Goal: Task Accomplishment & Management: Complete application form

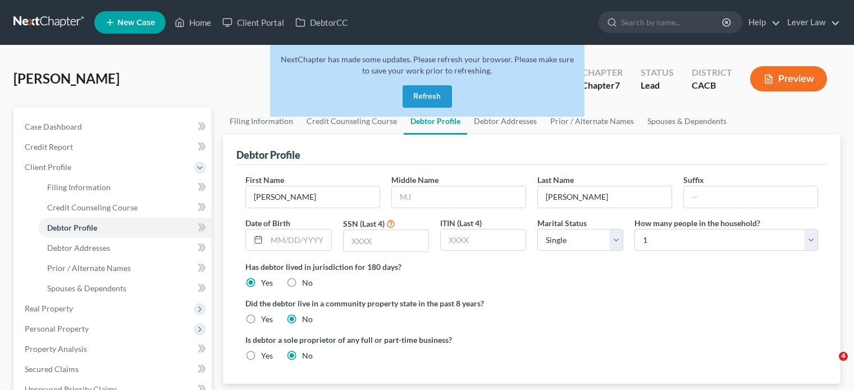
select select "0"
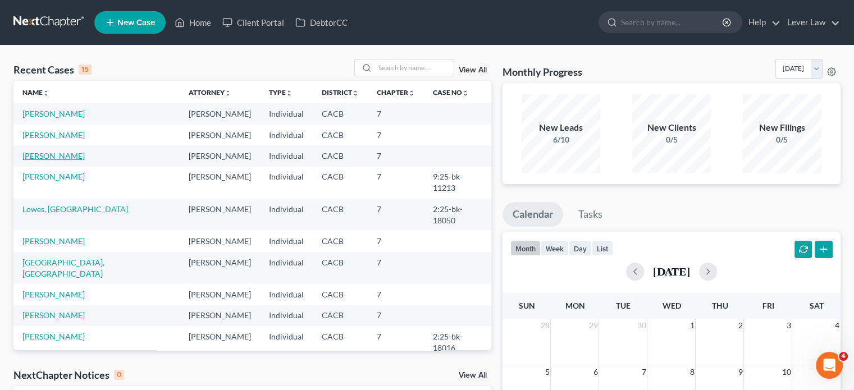
click at [40, 157] on link "[PERSON_NAME]" at bounding box center [53, 156] width 62 height 10
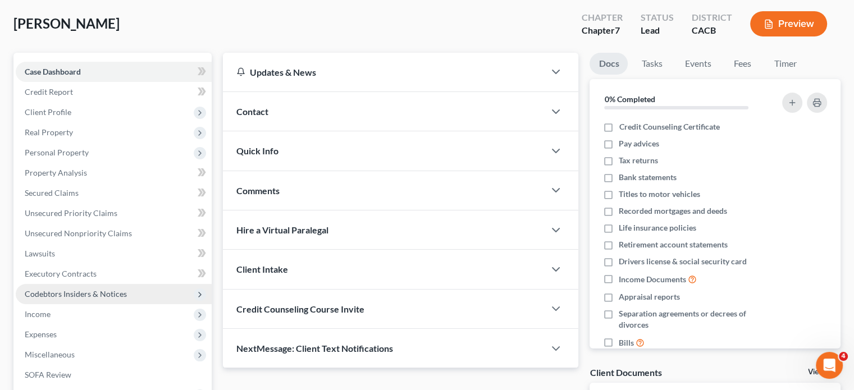
scroll to position [56, 0]
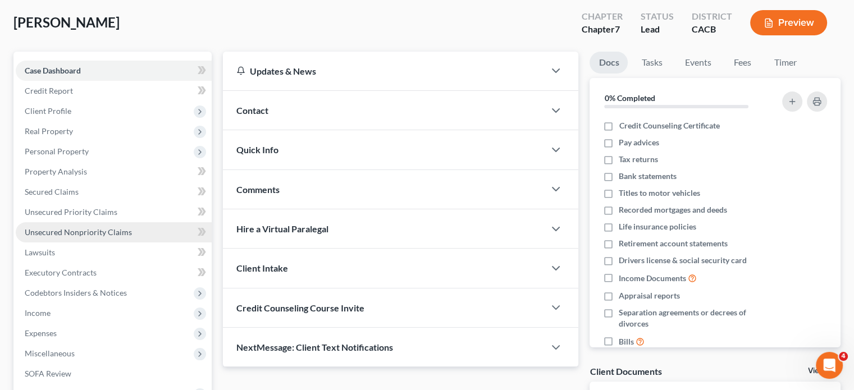
click at [115, 238] on link "Unsecured Nonpriority Claims" at bounding box center [114, 232] width 196 height 20
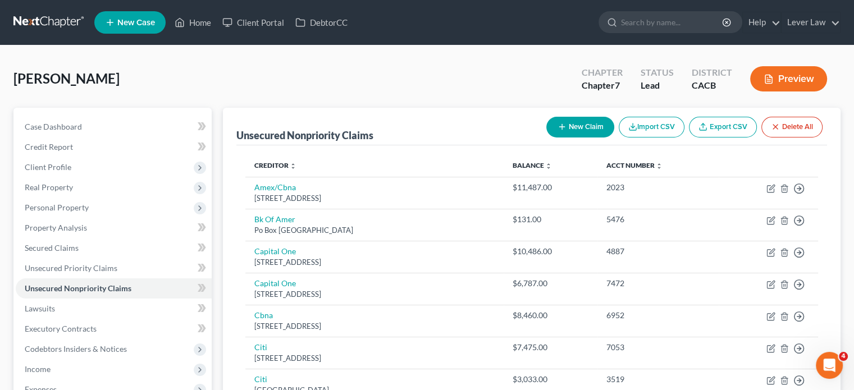
click at [568, 127] on button "New Claim" at bounding box center [580, 127] width 68 height 21
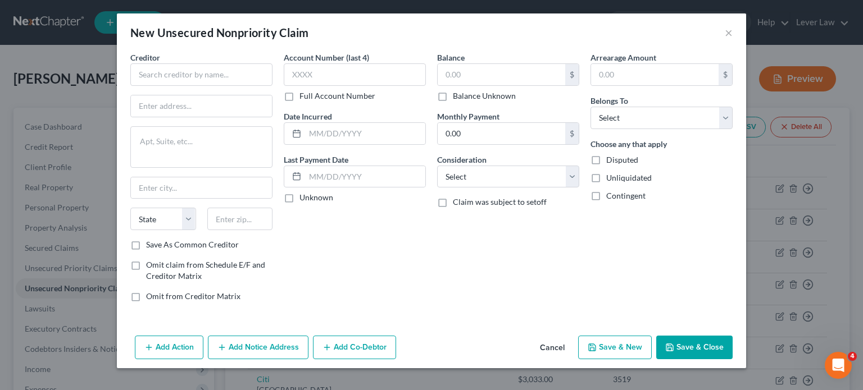
click at [240, 89] on div "Creditor * State [US_STATE] AK AR AZ CA CO [GEOGRAPHIC_DATA] DE DC [GEOGRAPHIC_…" at bounding box center [201, 146] width 142 height 188
click at [241, 79] on input "text" at bounding box center [201, 74] width 142 height 22
type input "Small Business Administration EIDL"
click at [469, 85] on div "$ Balance Unknown" at bounding box center [508, 82] width 142 height 38
click at [532, 75] on input "text" at bounding box center [500, 74] width 127 height 21
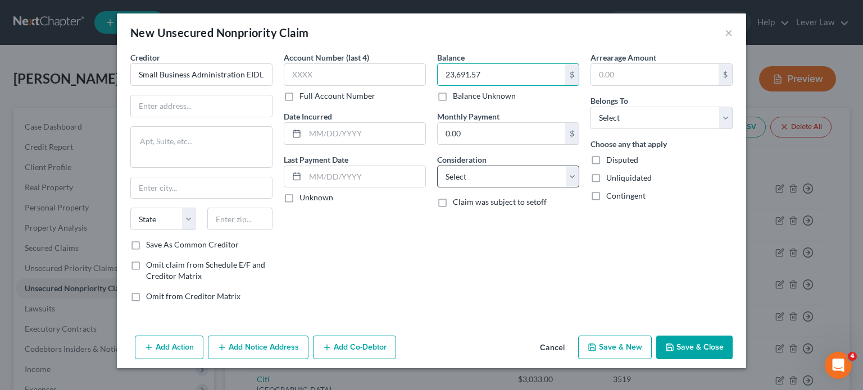
type input "23,691.57"
click at [504, 169] on select "Select Cable / Satellite Services Collection Agency Credit Card Debt Debt Couns…" at bounding box center [508, 177] width 142 height 22
select select "10"
click at [437, 166] on select "Select Cable / Satellite Services Collection Agency Credit Card Debt Debt Couns…" at bounding box center [508, 177] width 142 height 22
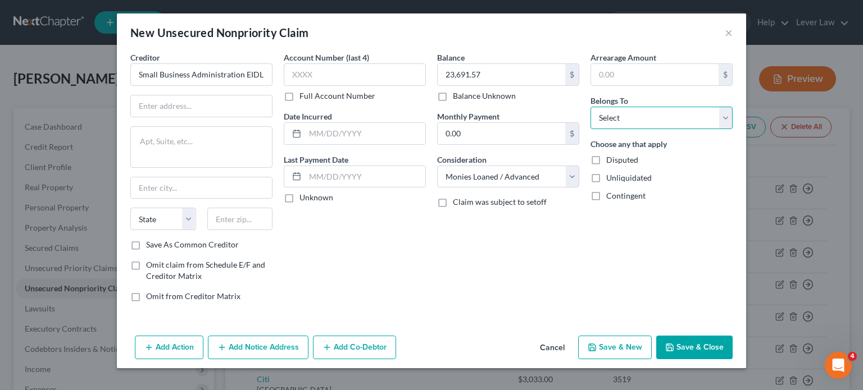
click at [662, 119] on select "Select Debtor 1 Only Debtor 2 Only Debtor 1 And Debtor 2 Only At Least One Of T…" at bounding box center [661, 118] width 142 height 22
select select "3"
click at [590, 107] on select "Select Debtor 1 Only Debtor 2 Only Debtor 1 And Debtor 2 Only At Least One Of T…" at bounding box center [661, 118] width 142 height 22
click at [148, 106] on input "text" at bounding box center [201, 105] width 141 height 21
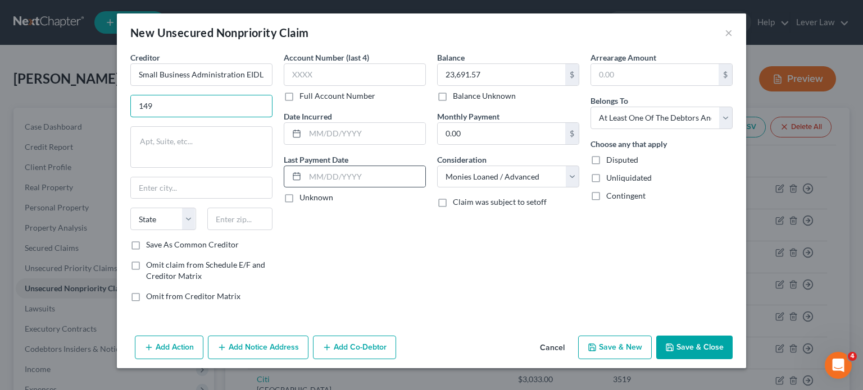
type input "[STREET_ADDRESS]"
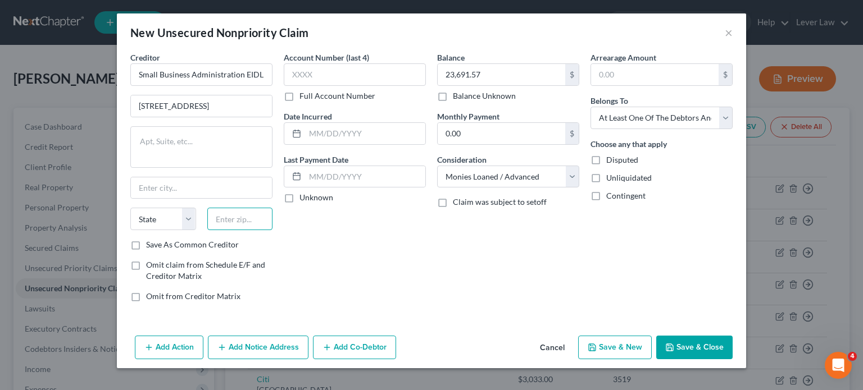
click at [270, 226] on input "text" at bounding box center [240, 219] width 66 height 22
type input "76155"
click at [213, 189] on input "text" at bounding box center [201, 187] width 141 height 21
type input "[GEOGRAPHIC_DATA]"
select select "45"
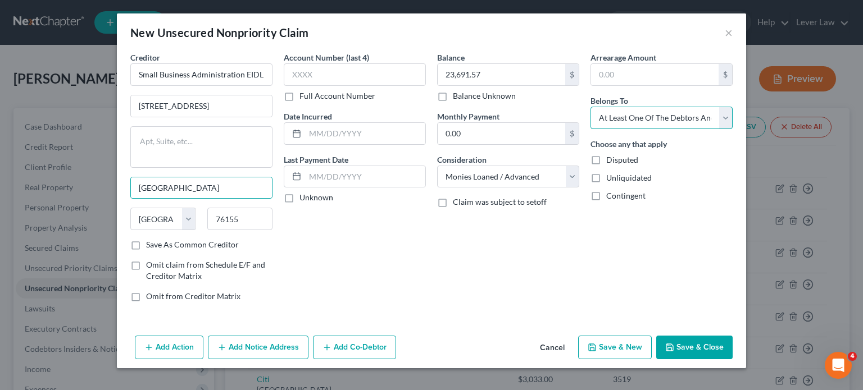
click at [635, 115] on select "Select Debtor 1 Only Debtor 2 Only Debtor 1 And Debtor 2 Only At Least One Of T…" at bounding box center [661, 118] width 142 height 22
select select "0"
click at [590, 107] on select "Select Debtor 1 Only Debtor 2 Only Debtor 1 And Debtor 2 Only At Least One Of T…" at bounding box center [661, 118] width 142 height 22
click at [676, 346] on button "Save & Close" at bounding box center [694, 348] width 76 height 24
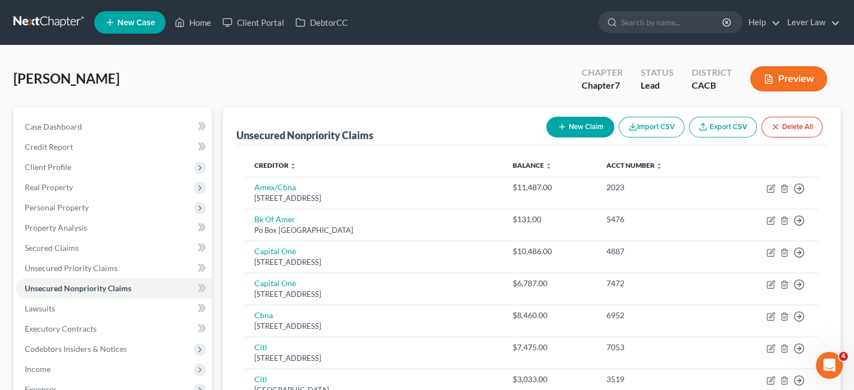
click at [562, 124] on icon "button" at bounding box center [562, 126] width 9 height 9
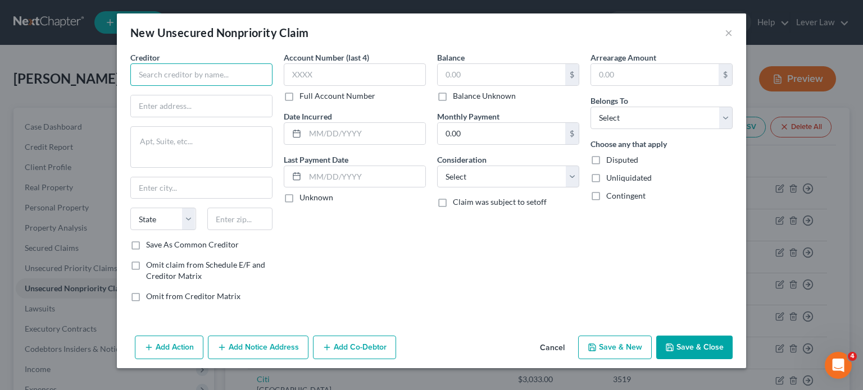
click at [257, 80] on input "text" at bounding box center [201, 74] width 142 height 22
type input "AMEX"
click at [483, 83] on input "text" at bounding box center [500, 74] width 127 height 21
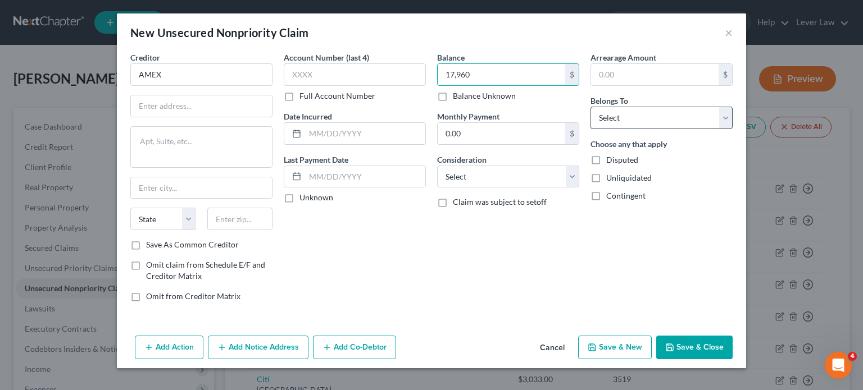
type input "17,960"
click at [633, 126] on select "Select Debtor 1 Only Debtor 2 Only Debtor 1 And Debtor 2 Only At Least One Of T…" at bounding box center [661, 118] width 142 height 22
select select "3"
click at [590, 107] on select "Select Debtor 1 Only Debtor 2 Only Debtor 1 And Debtor 2 Only At Least One Of T…" at bounding box center [661, 118] width 142 height 22
click at [343, 352] on button "Add Co-Debtor" at bounding box center [354, 348] width 83 height 24
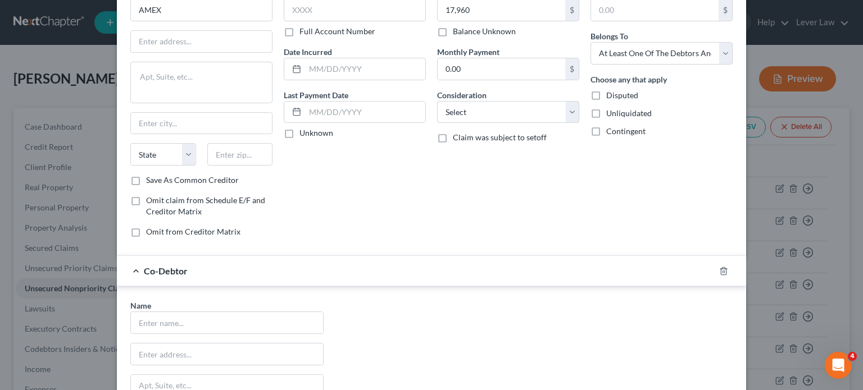
scroll to position [168, 0]
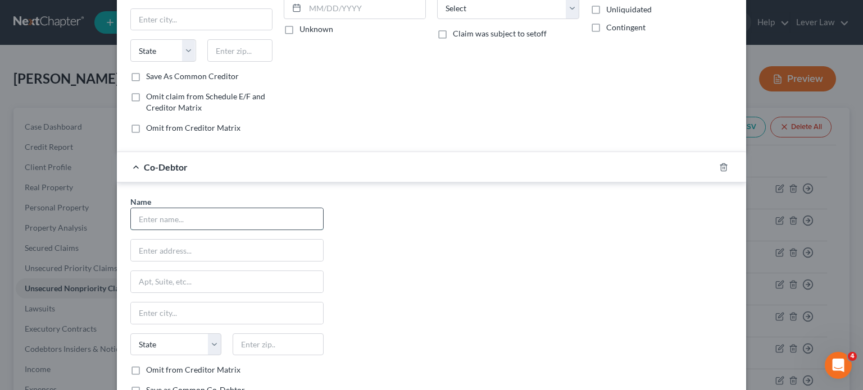
click at [211, 226] on input "text" at bounding box center [227, 218] width 192 height 21
type input "AASB Society"
click at [409, 250] on div "Name * AASB Society State [US_STATE] AK AR AZ CA CO CT DE DC [GEOGRAPHIC_DATA] …" at bounding box center [431, 300] width 613 height 209
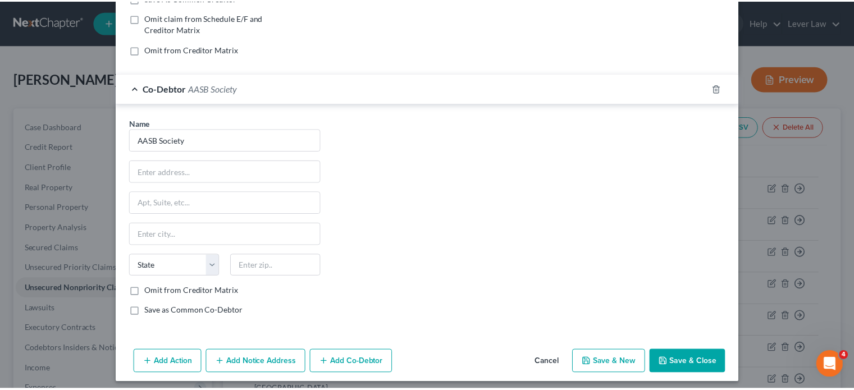
scroll to position [251, 0]
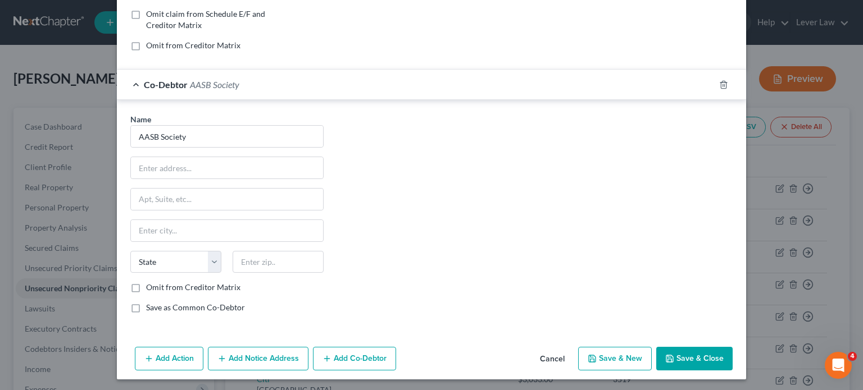
click at [691, 362] on button "Save & Close" at bounding box center [694, 359] width 76 height 24
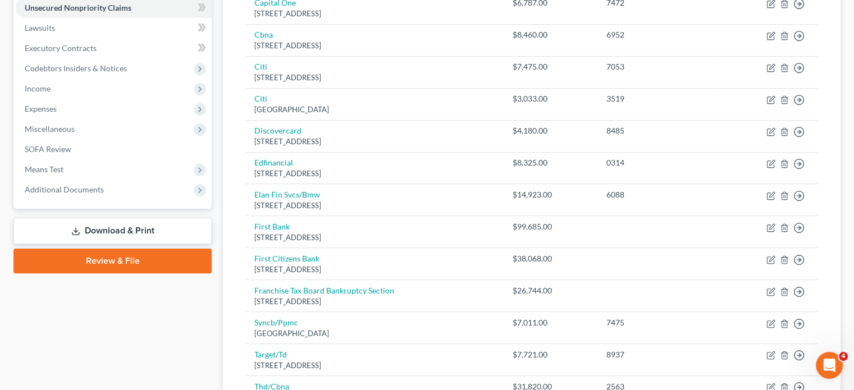
scroll to position [504, 0]
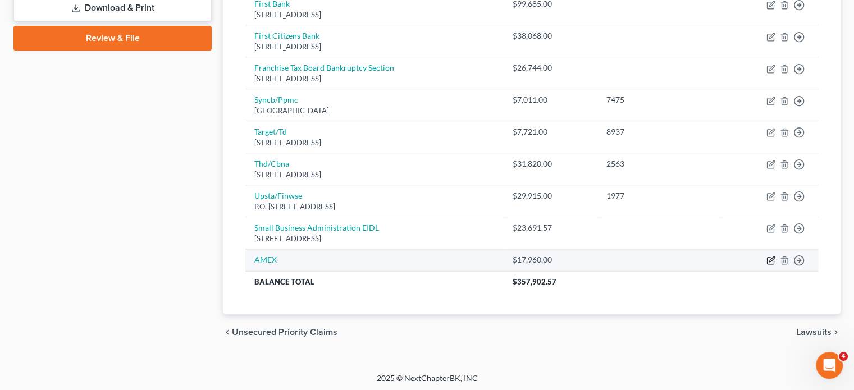
click at [769, 256] on icon "button" at bounding box center [771, 260] width 9 height 9
select select "3"
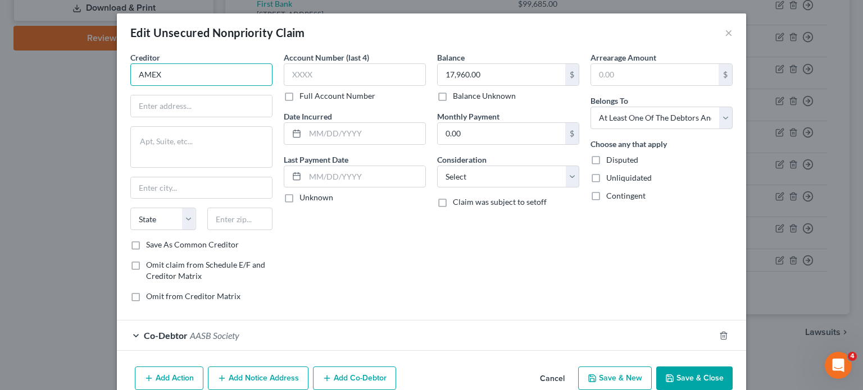
click at [265, 74] on input "AMEX" at bounding box center [201, 74] width 142 height 22
type input "AMEX Business Line of Credit"
drag, startPoint x: 460, startPoint y: 174, endPoint x: 481, endPoint y: 175, distance: 20.2
click at [460, 175] on select "Select Cable / Satellite Services Collection Agency Credit Card Debt Debt Couns…" at bounding box center [508, 177] width 142 height 22
select select "10"
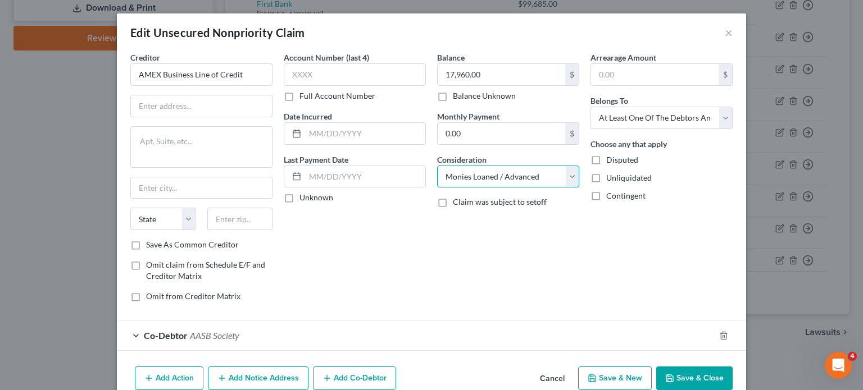
click at [437, 166] on select "Select Cable / Satellite Services Collection Agency Credit Card Debt Debt Couns…" at bounding box center [508, 177] width 142 height 22
drag, startPoint x: 601, startPoint y: 242, endPoint x: 636, endPoint y: 265, distance: 41.3
click at [605, 245] on div "Arrearage Amount $ Belongs To * Select Debtor 1 Only Debtor 2 Only Debtor 1 And…" at bounding box center [661, 181] width 153 height 259
click at [693, 379] on button "Save & Close" at bounding box center [694, 379] width 76 height 24
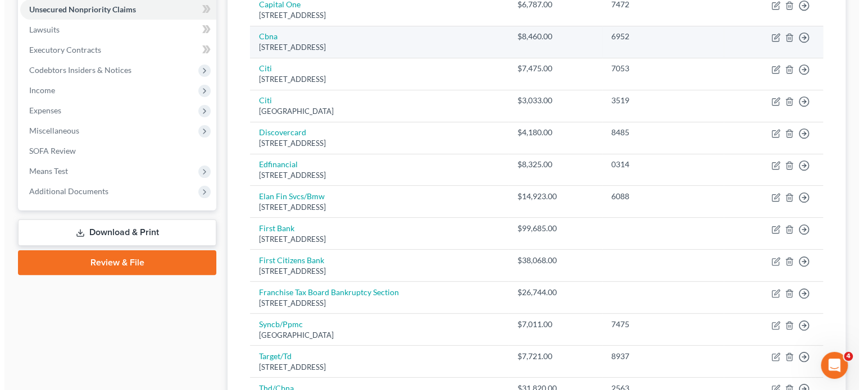
scroll to position [111, 0]
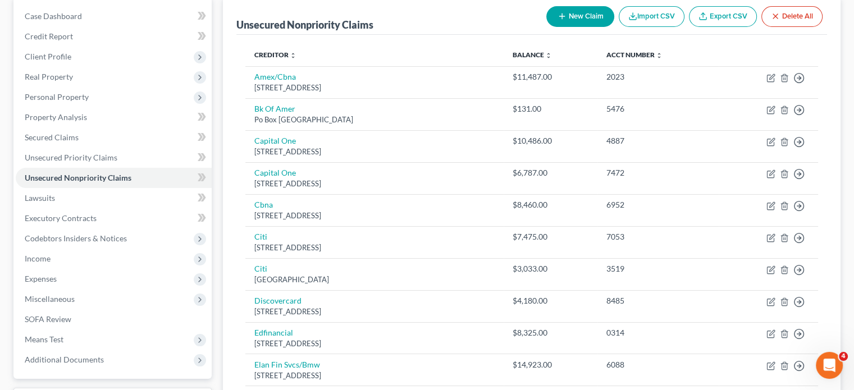
click at [553, 20] on button "New Claim" at bounding box center [580, 16] width 68 height 21
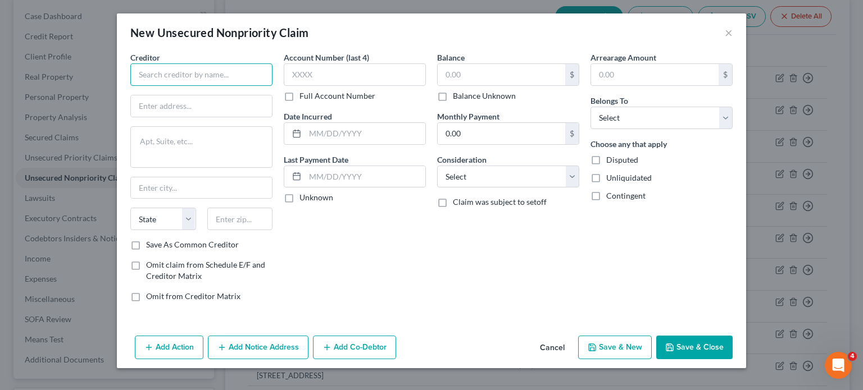
click at [191, 76] on input "text" at bounding box center [201, 74] width 142 height 22
type input "Amazon Business Prime Card"
click at [523, 88] on div "$ Balance Unknown" at bounding box center [508, 82] width 142 height 38
click at [521, 83] on input "text" at bounding box center [500, 74] width 127 height 21
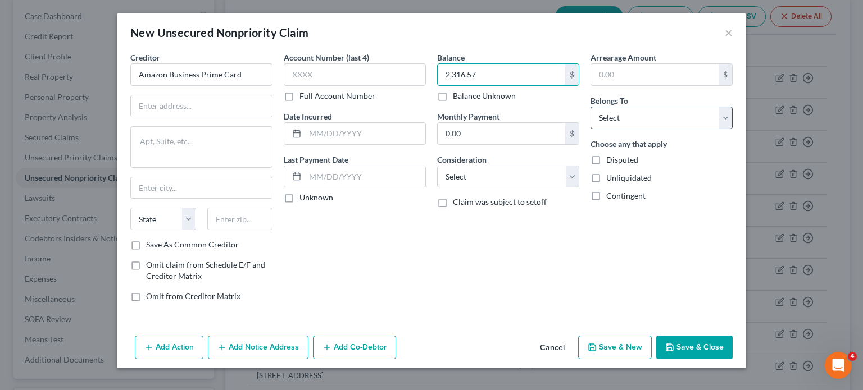
type input "2,316.57"
click at [637, 114] on select "Select Debtor 1 Only Debtor 2 Only Debtor 1 And Debtor 2 Only At Least One Of T…" at bounding box center [661, 118] width 142 height 22
select select "3"
click at [590, 107] on select "Select Debtor 1 Only Debtor 2 Only Debtor 1 And Debtor 2 Only At Least One Of T…" at bounding box center [661, 118] width 142 height 22
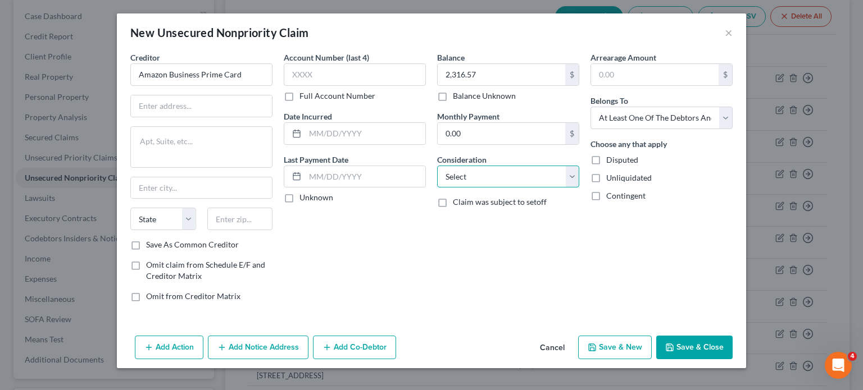
drag, startPoint x: 548, startPoint y: 180, endPoint x: 541, endPoint y: 184, distance: 8.0
click at [548, 180] on select "Select Cable / Satellite Services Collection Agency Credit Card Debt Debt Couns…" at bounding box center [508, 177] width 142 height 22
select select "2"
click at [437, 166] on select "Select Cable / Satellite Services Collection Agency Credit Card Debt Debt Couns…" at bounding box center [508, 177] width 142 height 22
drag, startPoint x: 699, startPoint y: 345, endPoint x: 700, endPoint y: 339, distance: 6.4
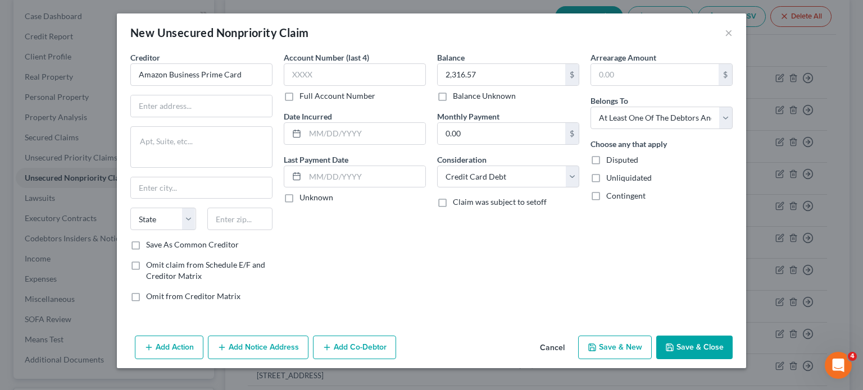
click at [697, 340] on button "Save & Close" at bounding box center [694, 348] width 76 height 24
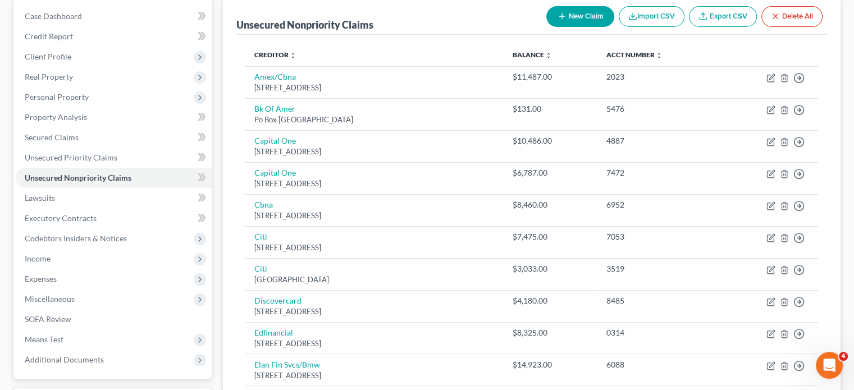
click at [601, 21] on button "New Claim" at bounding box center [580, 16] width 68 height 21
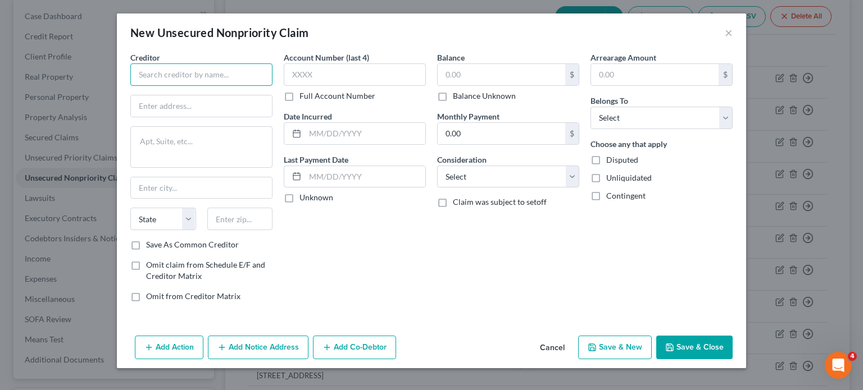
click at [148, 70] on input "text" at bounding box center [201, 74] width 142 height 22
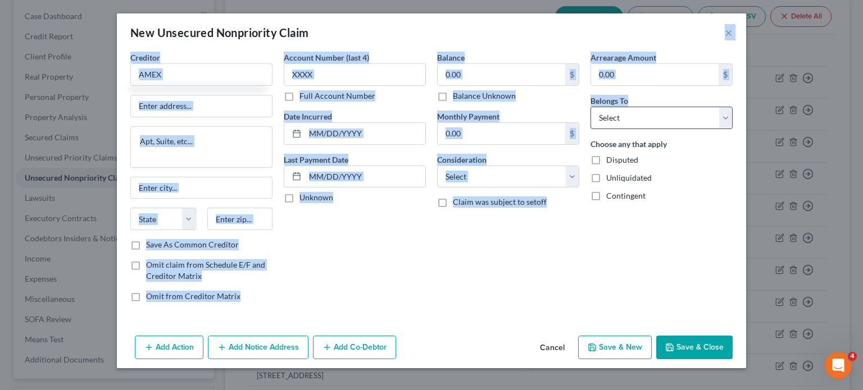
type input "AMEX"
drag, startPoint x: 688, startPoint y: 45, endPoint x: 648, endPoint y: 90, distance: 60.1
click at [618, 104] on div "New Unsecured Nonpriority Claim × Creditor * AMEX State [US_STATE] AK AR AZ CA …" at bounding box center [431, 190] width 629 height 355
click at [522, 81] on input "text" at bounding box center [500, 74] width 127 height 21
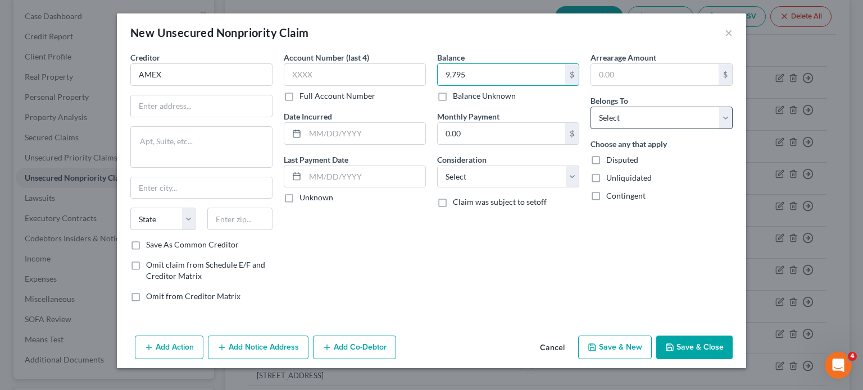
type input "9,795"
drag, startPoint x: 648, startPoint y: 119, endPoint x: 643, endPoint y: 124, distance: 7.1
click at [648, 119] on select "Select Debtor 1 Only Debtor 2 Only Debtor 1 And Debtor 2 Only At Least One Of T…" at bounding box center [661, 118] width 142 height 22
select select "3"
click at [590, 107] on select "Select Debtor 1 Only Debtor 2 Only Debtor 1 And Debtor 2 Only At Least One Of T…" at bounding box center [661, 118] width 142 height 22
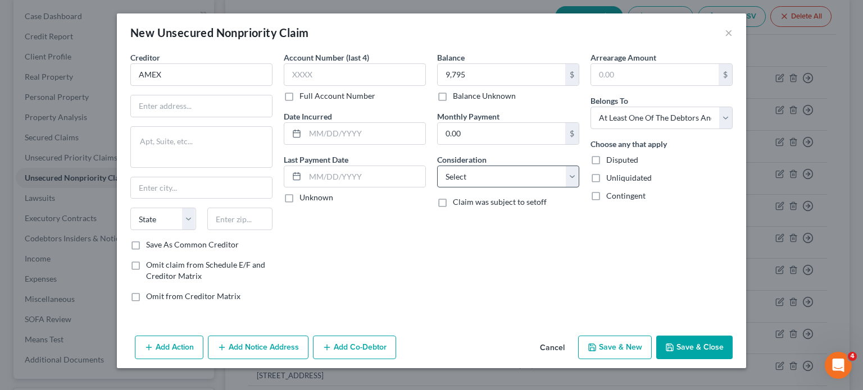
drag, startPoint x: 538, startPoint y: 211, endPoint x: 554, endPoint y: 181, distance: 33.4
click at [538, 210] on div "Balance 9,795.00 $ Balance Unknown Balance Undetermined 9,795 $ Balance Unknown…" at bounding box center [507, 181] width 153 height 259
click at [553, 182] on select "Select Cable / Satellite Services Collection Agency Credit Card Debt Debt Couns…" at bounding box center [508, 177] width 142 height 22
select select "2"
click at [437, 166] on select "Select Cable / Satellite Services Collection Agency Credit Card Debt Debt Couns…" at bounding box center [508, 177] width 142 height 22
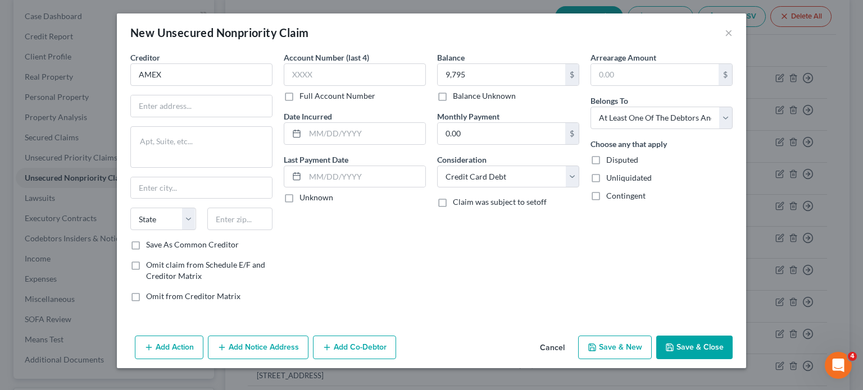
click at [384, 353] on button "Add Co-Debtor" at bounding box center [354, 348] width 83 height 24
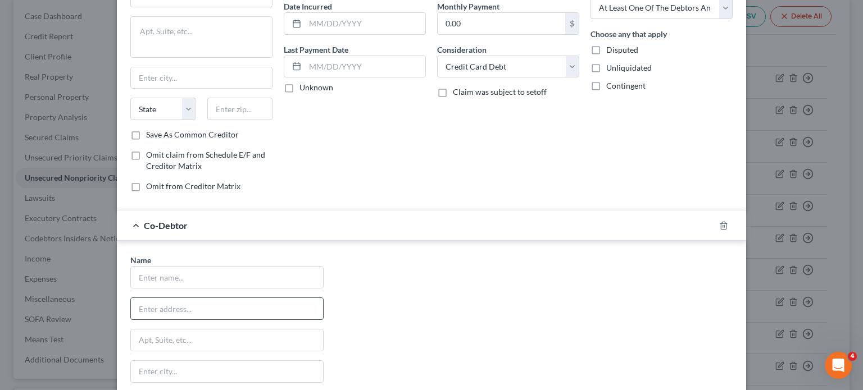
scroll to position [112, 0]
click at [292, 299] on input "text" at bounding box center [227, 306] width 192 height 21
click at [294, 295] on div at bounding box center [226, 306] width 193 height 22
drag, startPoint x: 173, startPoint y: 269, endPoint x: 166, endPoint y: 277, distance: 10.8
click at [173, 269] on input "text" at bounding box center [227, 274] width 192 height 21
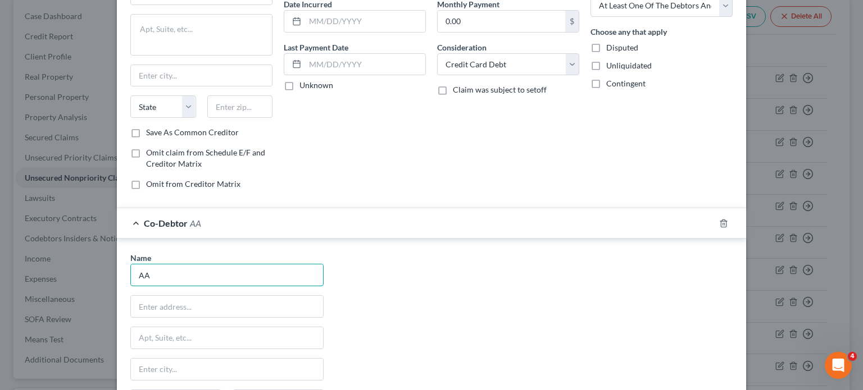
type input "AASB Society"
click at [318, 290] on div "Name * AASB Society State [US_STATE] AK AR AZ CA CO CT DE DC [GEOGRAPHIC_DATA] …" at bounding box center [227, 356] width 204 height 209
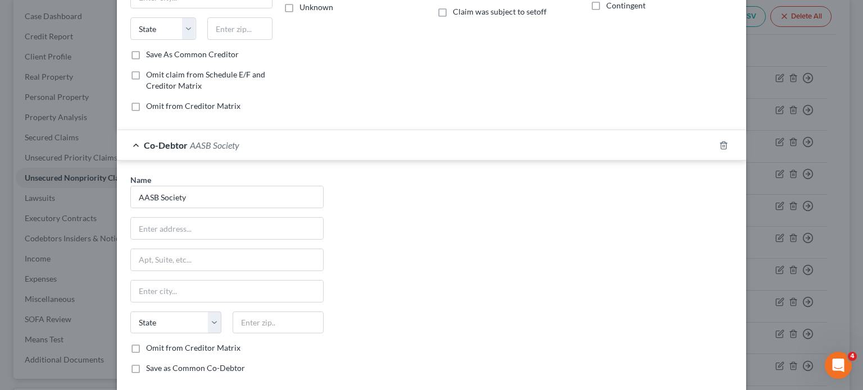
scroll to position [251, 0]
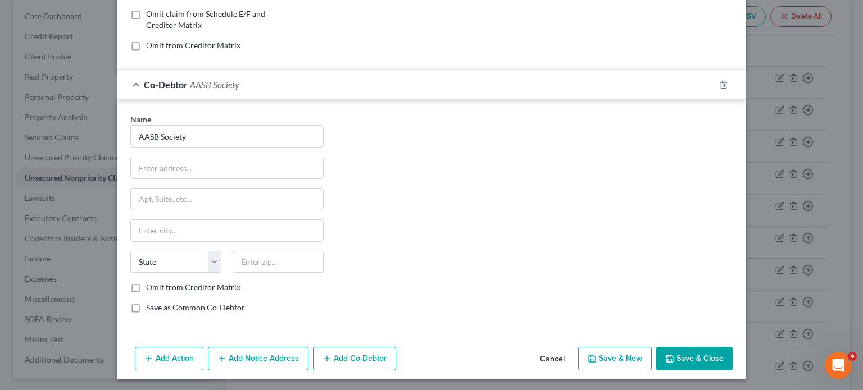
click at [707, 358] on button "Save & Close" at bounding box center [694, 359] width 76 height 24
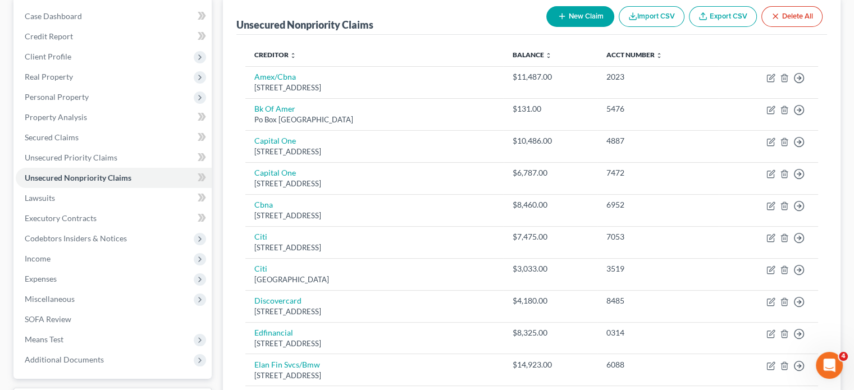
click at [562, 11] on button "New Claim" at bounding box center [580, 16] width 68 height 21
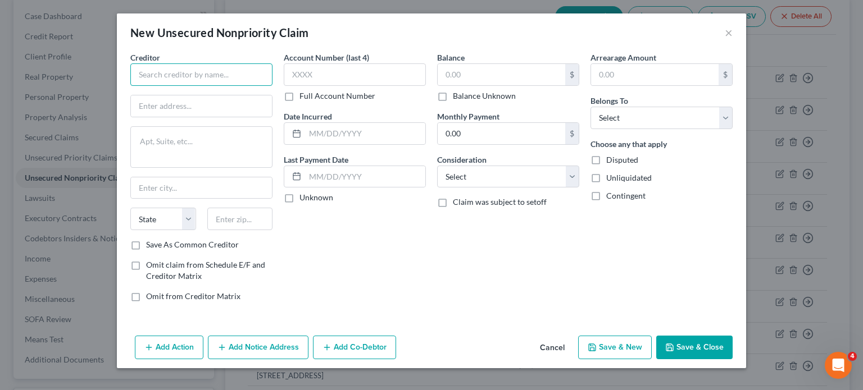
click at [261, 78] on input "text" at bounding box center [201, 74] width 142 height 22
type input "AMEX Marriott"
click at [559, 84] on input "text" at bounding box center [500, 74] width 127 height 21
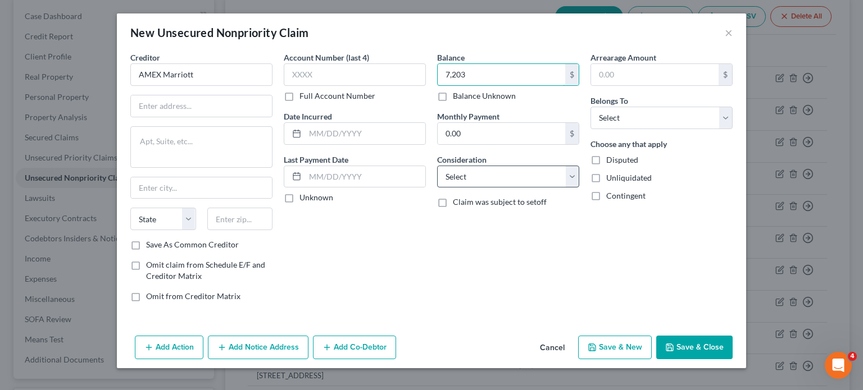
type input "7,203"
click at [527, 177] on select "Select Cable / Satellite Services Collection Agency Credit Card Debt Debt Couns…" at bounding box center [508, 177] width 142 height 22
select select "2"
click at [437, 166] on select "Select Cable / Satellite Services Collection Agency Credit Card Debt Debt Couns…" at bounding box center [508, 177] width 142 height 22
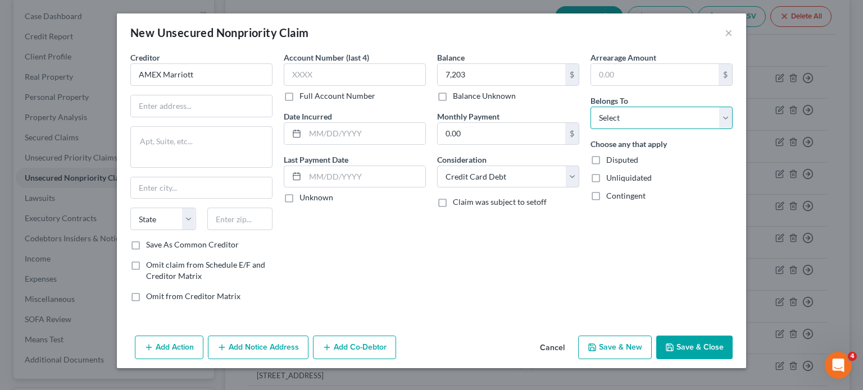
click at [617, 121] on select "Select Debtor 1 Only Debtor 2 Only Debtor 1 And Debtor 2 Only At Least One Of T…" at bounding box center [661, 118] width 142 height 22
select select "3"
click at [590, 107] on select "Select Debtor 1 Only Debtor 2 Only Debtor 1 And Debtor 2 Only At Least One Of T…" at bounding box center [661, 118] width 142 height 22
click at [338, 341] on button "Add Co-Debtor" at bounding box center [354, 348] width 83 height 24
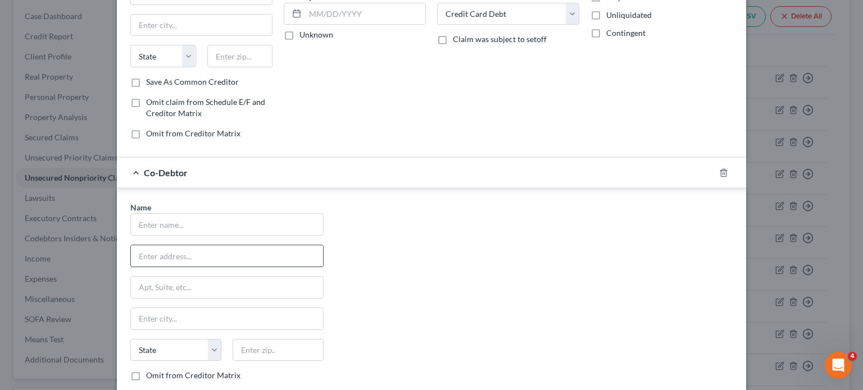
scroll to position [168, 0]
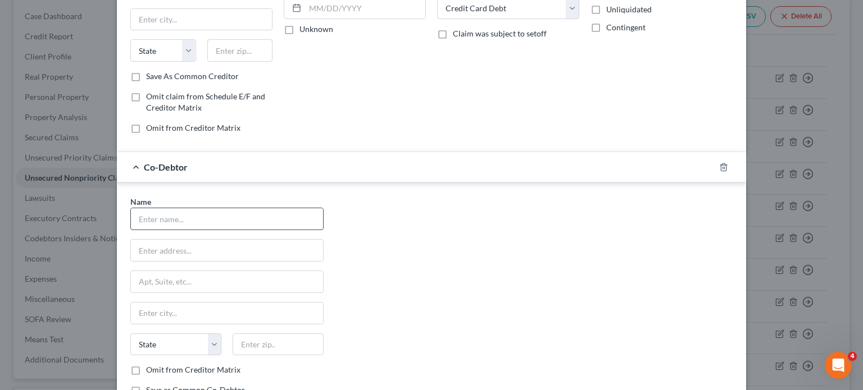
click at [193, 222] on input "text" at bounding box center [227, 218] width 192 height 21
type input "AASB Society"
drag, startPoint x: 458, startPoint y: 226, endPoint x: 479, endPoint y: 222, distance: 21.8
click at [458, 225] on div "Name * AASB Society State [US_STATE] AK AR AZ CA CO CT DE DC [GEOGRAPHIC_DATA] …" at bounding box center [431, 300] width 613 height 209
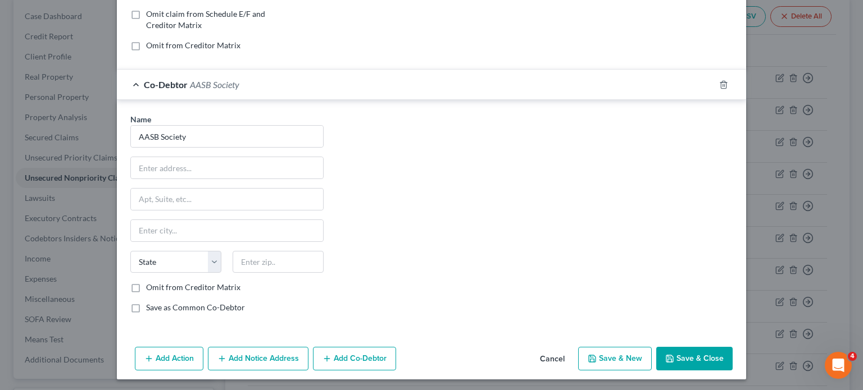
click at [671, 347] on button "Save & Close" at bounding box center [694, 359] width 76 height 24
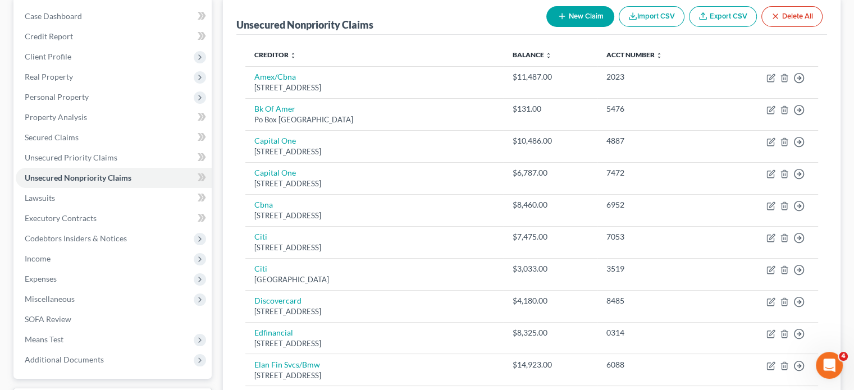
click at [570, 16] on button "New Claim" at bounding box center [580, 16] width 68 height 21
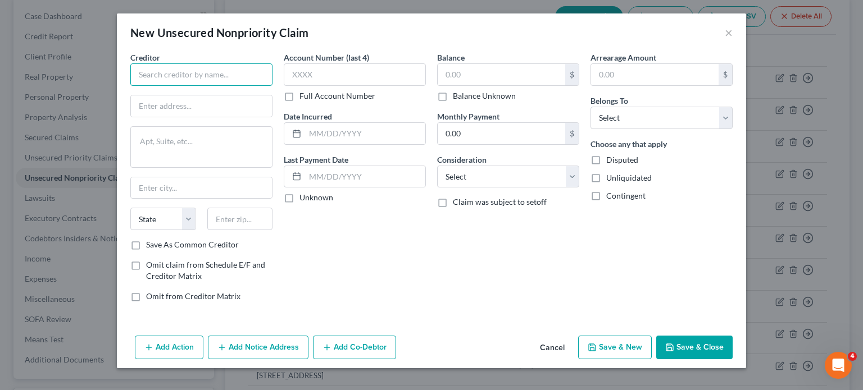
click at [252, 78] on input "text" at bounding box center [201, 74] width 142 height 22
type input "C"
type input "a"
type input "Capital One"
drag, startPoint x: 656, startPoint y: 117, endPoint x: 654, endPoint y: 126, distance: 9.3
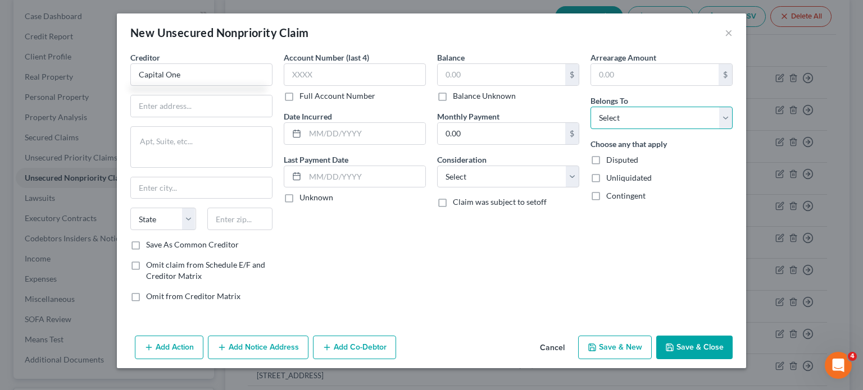
click at [656, 117] on select "Select Debtor 1 Only Debtor 2 Only Debtor 1 And Debtor 2 Only At Least One Of T…" at bounding box center [661, 118] width 142 height 22
select select "3"
click at [590, 107] on select "Select Debtor 1 Only Debtor 2 Only Debtor 1 And Debtor 2 Only At Least One Of T…" at bounding box center [661, 118] width 142 height 22
click at [510, 74] on input "text" at bounding box center [500, 74] width 127 height 21
click at [494, 76] on input "67" at bounding box center [500, 74] width 127 height 21
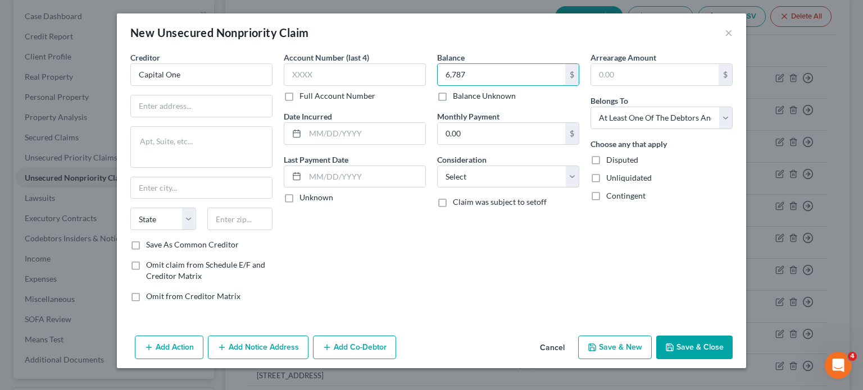
type input "6,787"
click at [364, 339] on button "Add Co-Debtor" at bounding box center [354, 348] width 83 height 24
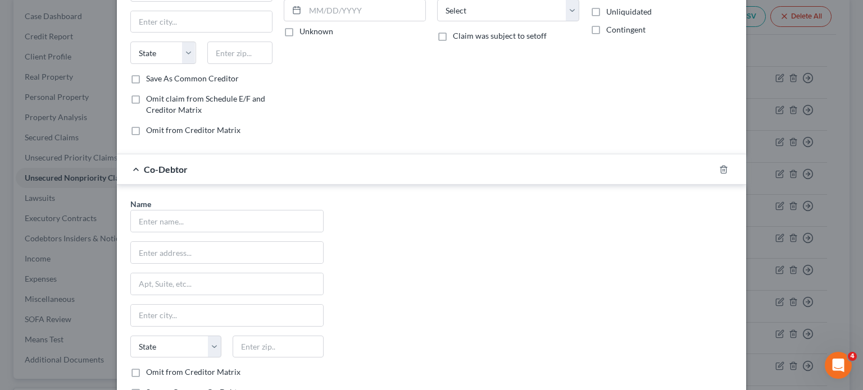
scroll to position [168, 0]
click at [226, 203] on div "Name *" at bounding box center [226, 213] width 193 height 34
click at [221, 219] on input "text" at bounding box center [227, 218] width 192 height 21
click at [217, 224] on input "text" at bounding box center [227, 218] width 192 height 21
click at [169, 224] on input "text" at bounding box center [227, 218] width 192 height 21
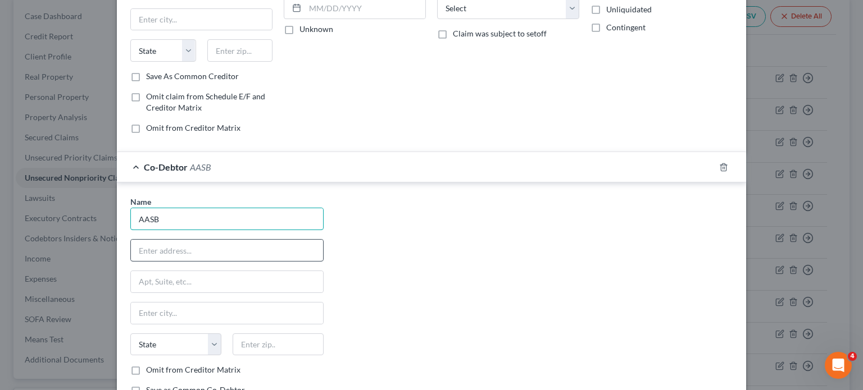
type input "AASB Society"
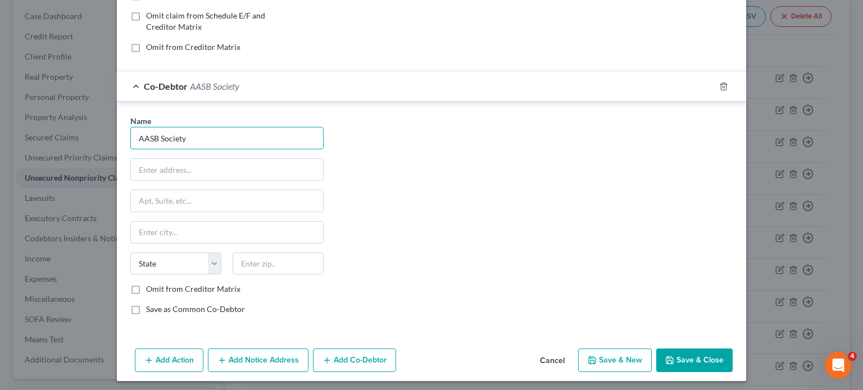
scroll to position [251, 0]
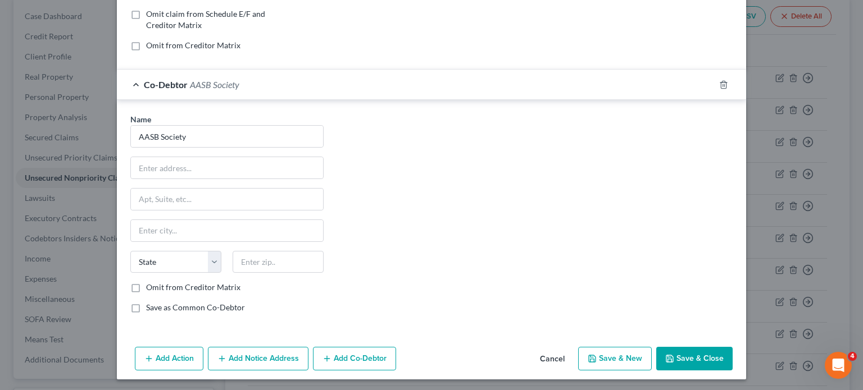
click at [691, 347] on button "Save & Close" at bounding box center [694, 359] width 76 height 24
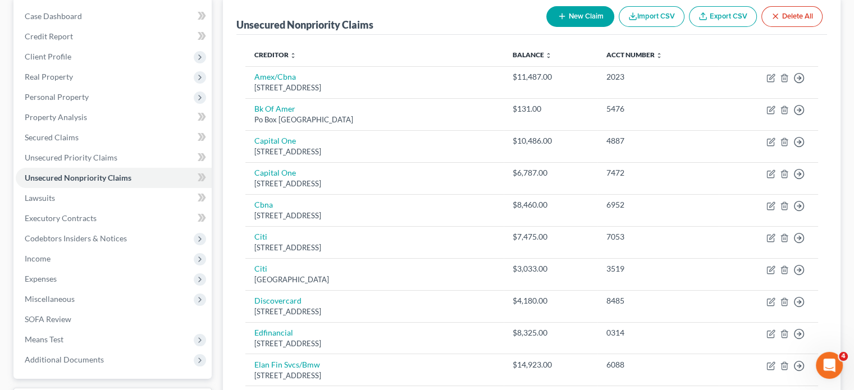
click at [561, 16] on icon "button" at bounding box center [562, 16] width 9 height 9
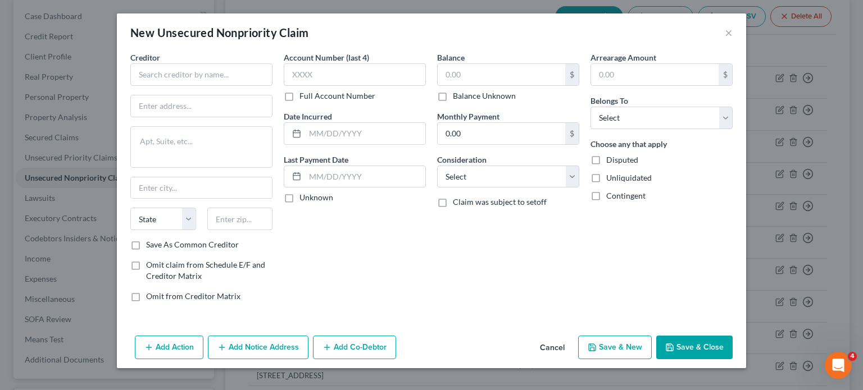
click at [482, 63] on div "Balance $ Balance Unknown Balance Undetermined $ Balance Unknown" at bounding box center [508, 77] width 142 height 50
click at [486, 76] on input "text" at bounding box center [500, 74] width 127 height 21
type input "19,862"
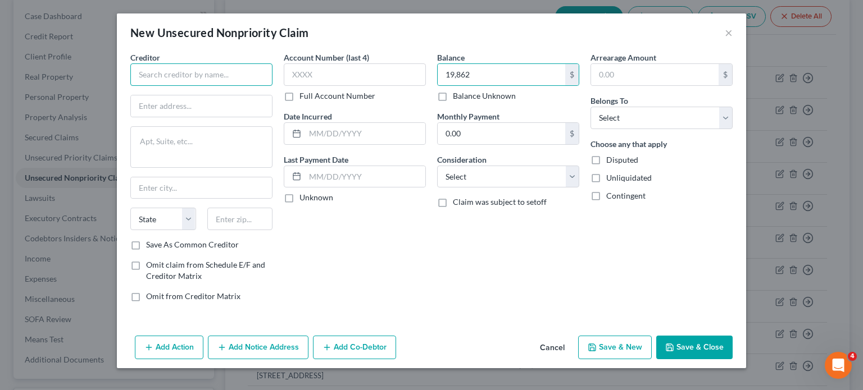
click at [227, 76] on input "text" at bounding box center [201, 74] width 142 height 22
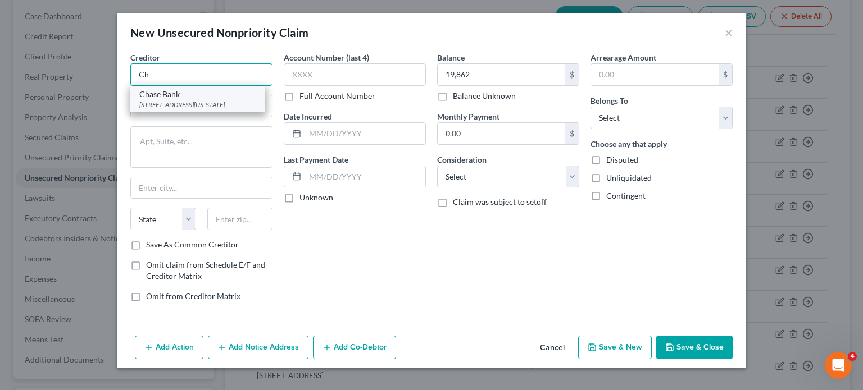
type input "C"
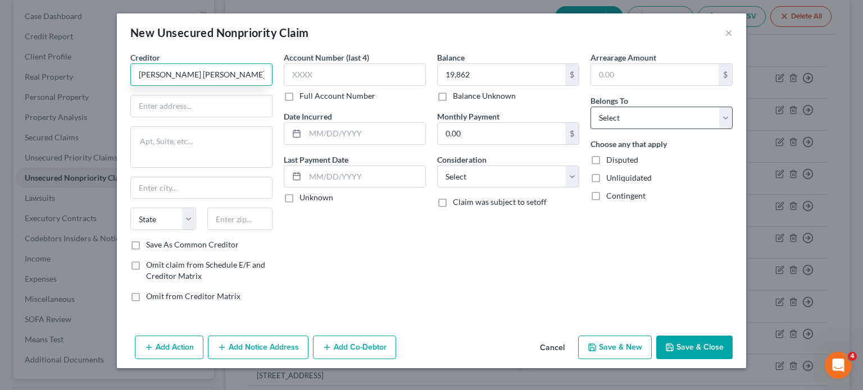
type input "[PERSON_NAME] [PERSON_NAME]"
click at [665, 115] on select "Select Debtor 1 Only Debtor 2 Only Debtor 1 And Debtor 2 Only At Least One Of T…" at bounding box center [661, 118] width 142 height 22
select select "3"
click at [590, 107] on select "Select Debtor 1 Only Debtor 2 Only Debtor 1 And Debtor 2 Only At Least One Of T…" at bounding box center [661, 118] width 142 height 22
click at [358, 345] on button "Add Co-Debtor" at bounding box center [354, 348] width 83 height 24
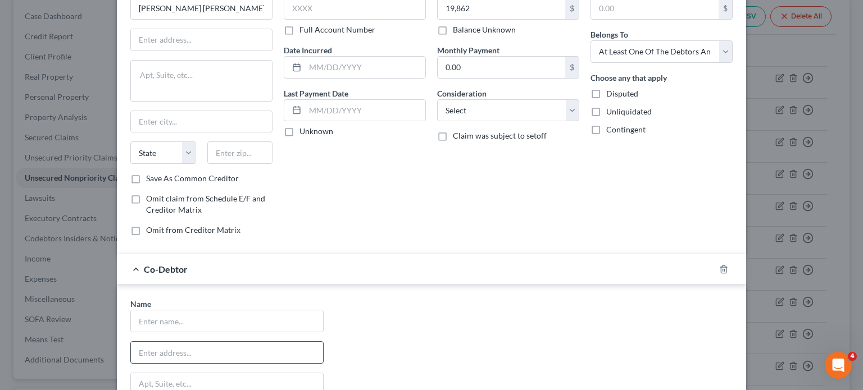
scroll to position [112, 0]
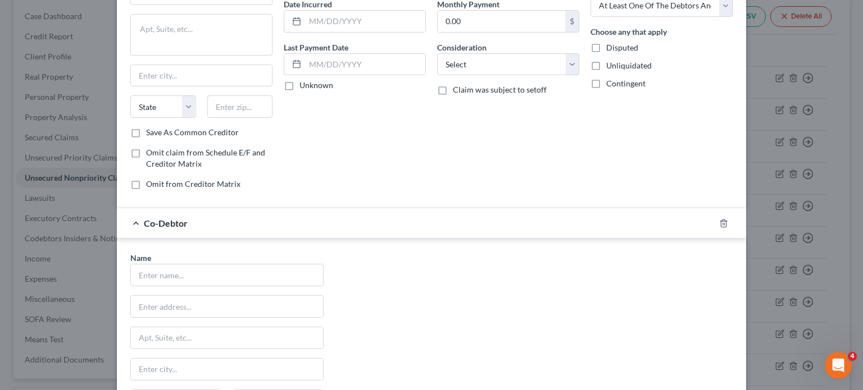
click at [193, 291] on div "Name * State [US_STATE] AK AR AZ CA CO CT DE DC [GEOGRAPHIC_DATA] GA GU HI ID I…" at bounding box center [227, 356] width 204 height 209
click at [213, 270] on input "text" at bounding box center [227, 274] width 192 height 21
type input "AASB Society"
click at [562, 285] on div "Name * AASB Society State [US_STATE] AK AR AZ CA CO CT DE DC [GEOGRAPHIC_DATA] …" at bounding box center [431, 356] width 613 height 209
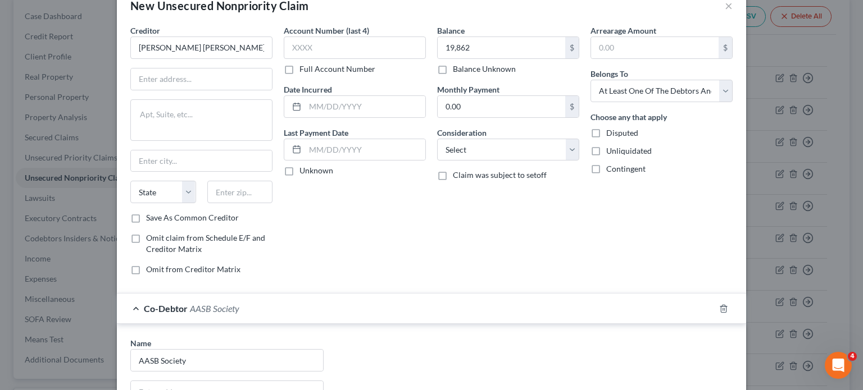
scroll to position [0, 0]
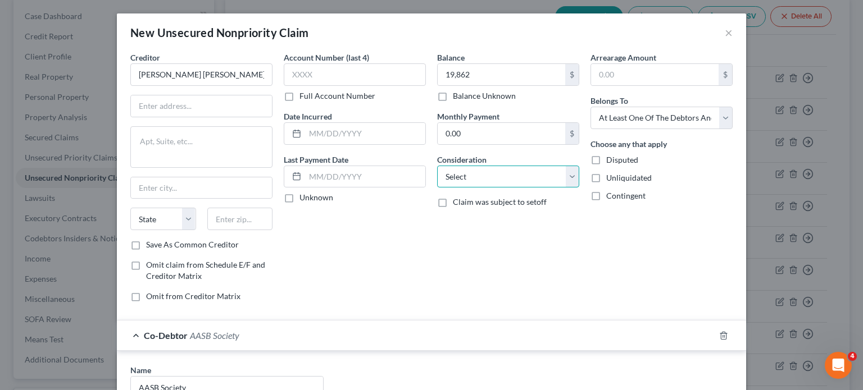
click at [541, 179] on select "Select Cable / Satellite Services Collection Agency Credit Card Debt Debt Couns…" at bounding box center [508, 177] width 142 height 22
select select "2"
click at [437, 166] on select "Select Cable / Satellite Services Collection Agency Credit Card Debt Debt Couns…" at bounding box center [508, 177] width 142 height 22
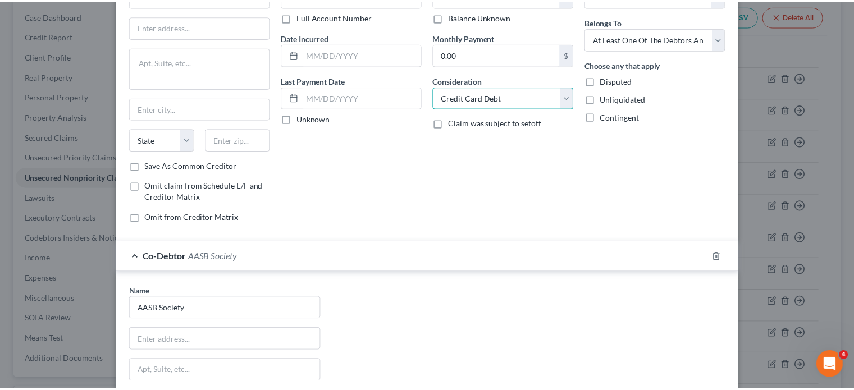
scroll to position [251, 0]
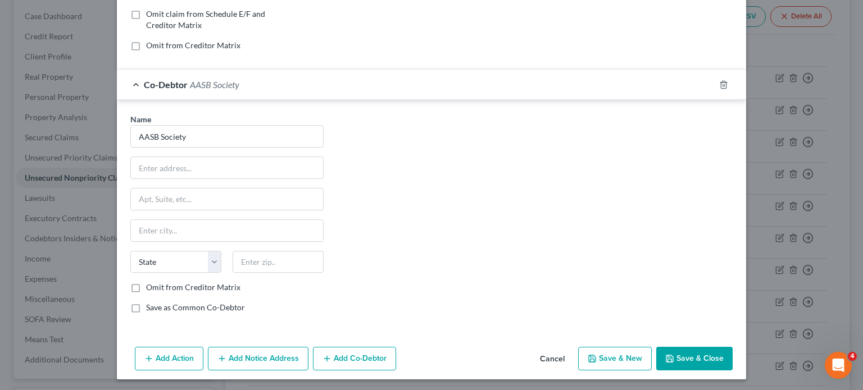
click at [669, 366] on button "Save & Close" at bounding box center [694, 359] width 76 height 24
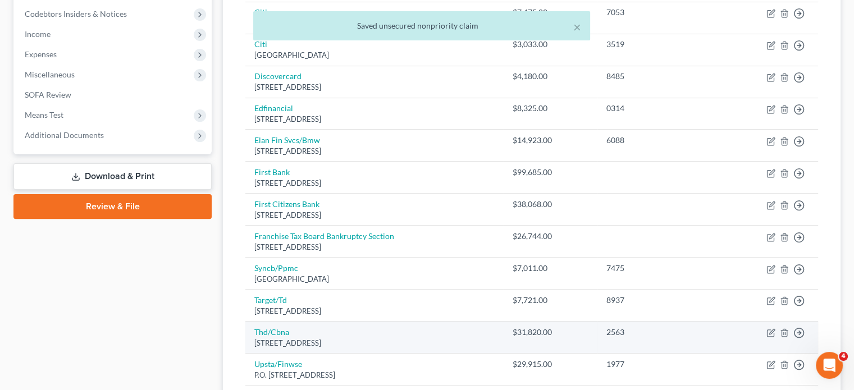
scroll to position [615, 0]
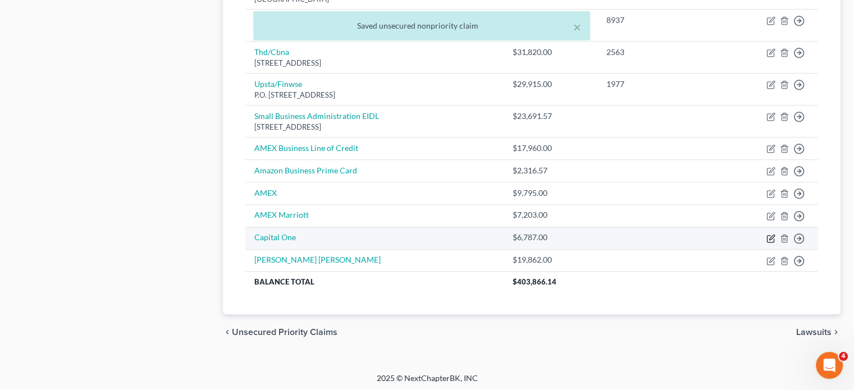
click at [769, 236] on icon "button" at bounding box center [771, 238] width 9 height 9
select select "3"
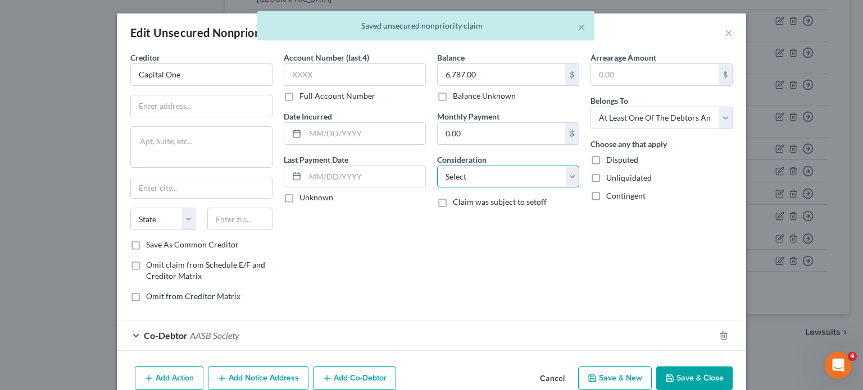
click at [447, 168] on select "Select Cable / Satellite Services Collection Agency Credit Card Debt Debt Couns…" at bounding box center [508, 177] width 142 height 22
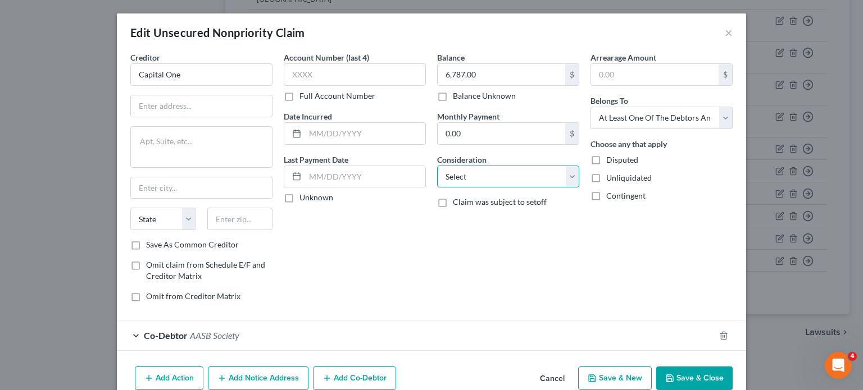
select select "2"
click at [437, 166] on select "Select Cable / Satellite Services Collection Agency Credit Card Debt Debt Couns…" at bounding box center [508, 177] width 142 height 22
click at [676, 388] on button "Save & Close" at bounding box center [694, 379] width 76 height 24
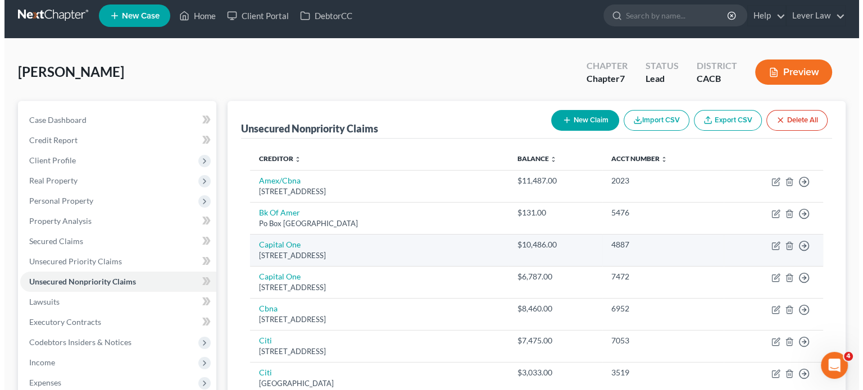
scroll to position [0, 0]
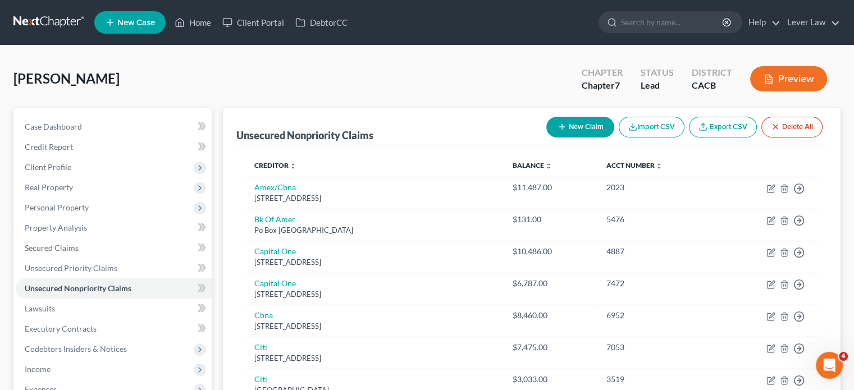
click at [581, 123] on button "New Claim" at bounding box center [580, 127] width 68 height 21
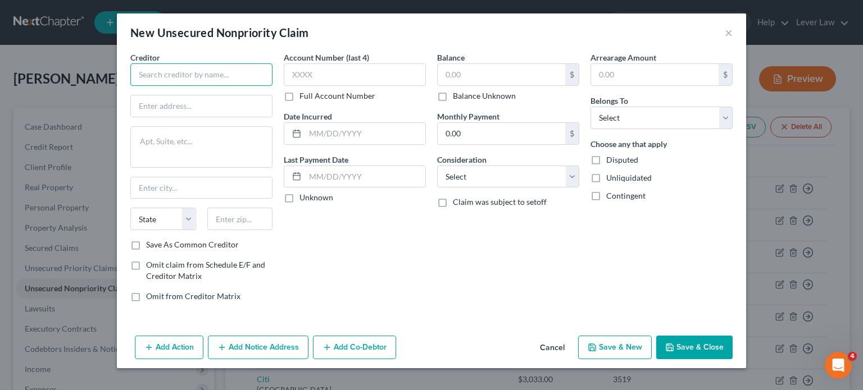
click at [252, 83] on input "text" at bounding box center [201, 74] width 142 height 22
type input "C"
type input "[PERSON_NAME] [PERSON_NAME]"
click at [498, 177] on select "Select Cable / Satellite Services Collection Agency Credit Card Debt Debt Couns…" at bounding box center [508, 177] width 142 height 22
select select "2"
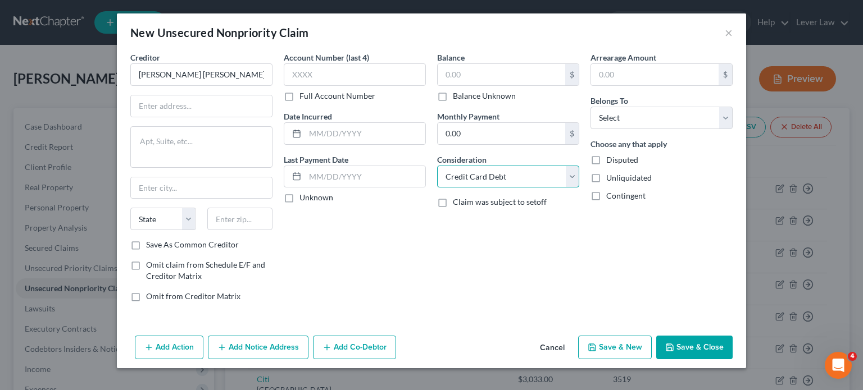
click at [437, 166] on select "Select Cable / Satellite Services Collection Agency Credit Card Debt Debt Couns…" at bounding box center [508, 177] width 142 height 22
click at [519, 76] on input "text" at bounding box center [500, 74] width 127 height 21
type input "16,287"
click at [631, 114] on select "Select Debtor 1 Only Debtor 2 Only Debtor 1 And Debtor 2 Only At Least One Of T…" at bounding box center [661, 118] width 142 height 22
select select "3"
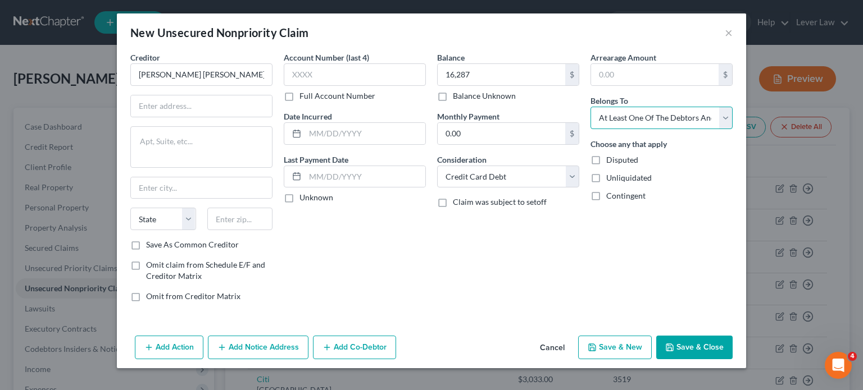
click at [590, 107] on select "Select Debtor 1 Only Debtor 2 Only Debtor 1 And Debtor 2 Only At Least One Of T…" at bounding box center [661, 118] width 142 height 22
click at [354, 344] on button "Add Co-Debtor" at bounding box center [354, 348] width 83 height 24
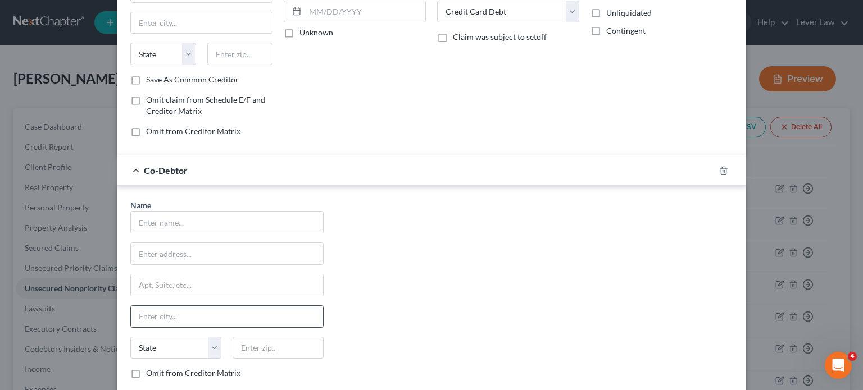
scroll to position [168, 0]
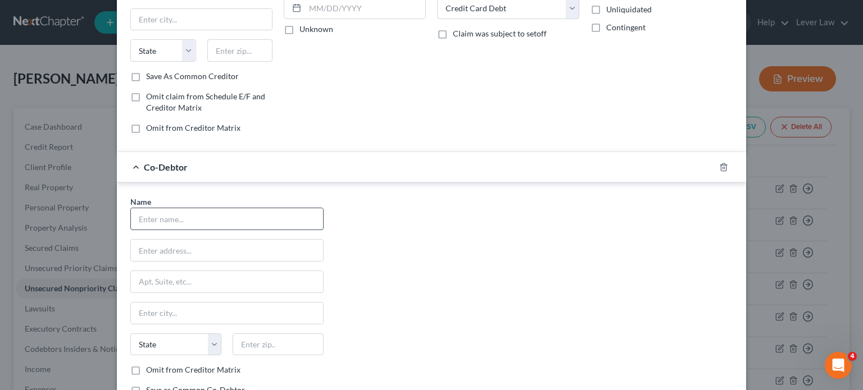
click at [211, 222] on input "text" at bounding box center [227, 218] width 192 height 21
type input "AASB Society"
click at [462, 256] on div "Name * AASB Society State [US_STATE] AK AR AZ CA CO CT DE DC [GEOGRAPHIC_DATA] …" at bounding box center [431, 300] width 613 height 209
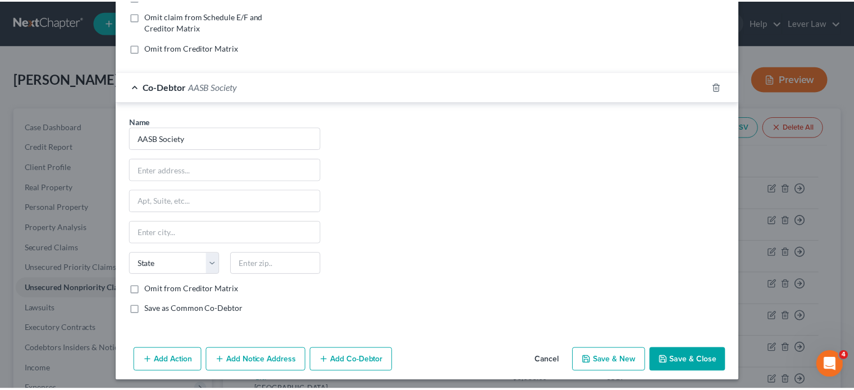
scroll to position [251, 0]
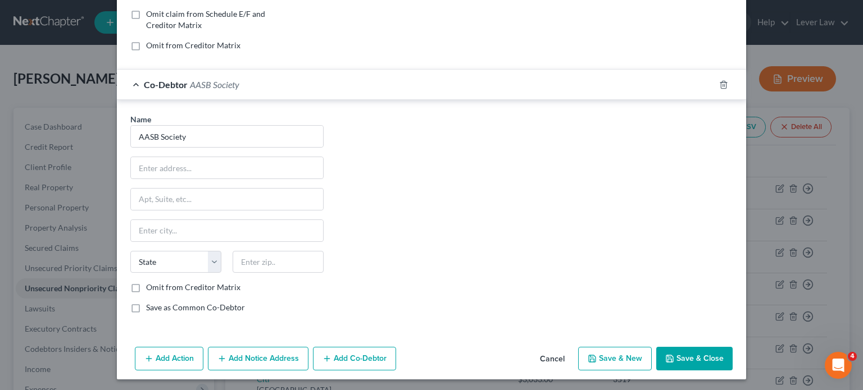
click at [673, 352] on button "Save & Close" at bounding box center [694, 359] width 76 height 24
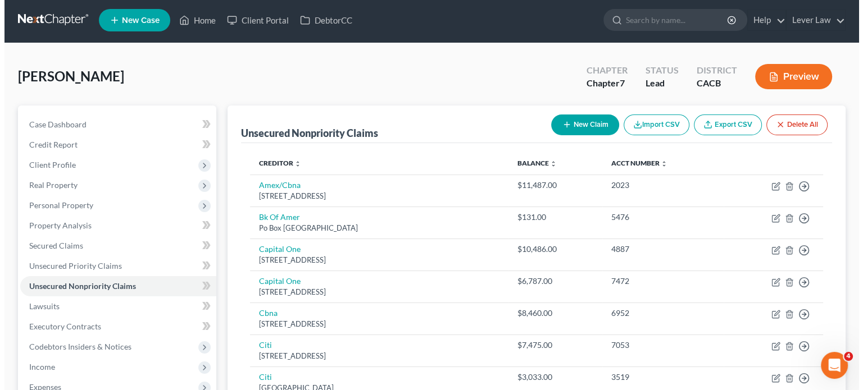
scroll to position [0, 0]
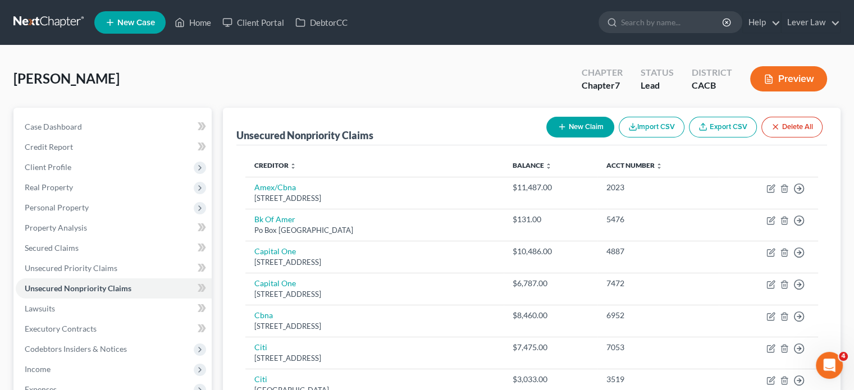
click at [558, 124] on icon "button" at bounding box center [562, 126] width 9 height 9
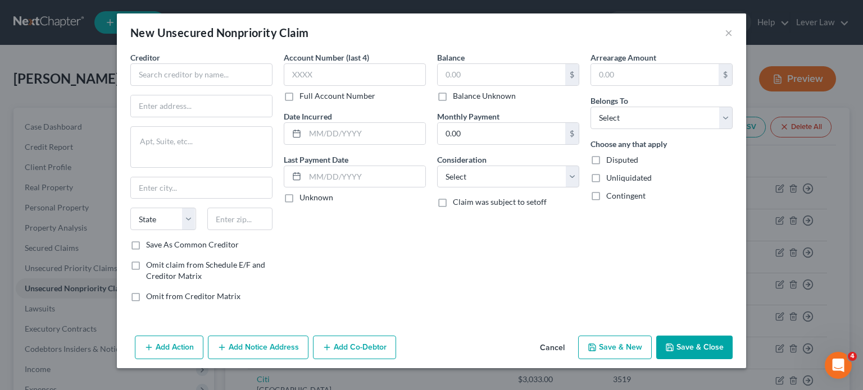
click at [257, 85] on div "Creditor * State [US_STATE] AK AR AZ CA CO [GEOGRAPHIC_DATA] DE DC [GEOGRAPHIC_…" at bounding box center [201, 146] width 142 height 188
click at [256, 75] on input "text" at bounding box center [201, 74] width 142 height 22
type input "Citibank Costco"
drag, startPoint x: 503, startPoint y: 80, endPoint x: 500, endPoint y: 75, distance: 6.5
click at [503, 80] on input "text" at bounding box center [500, 74] width 127 height 21
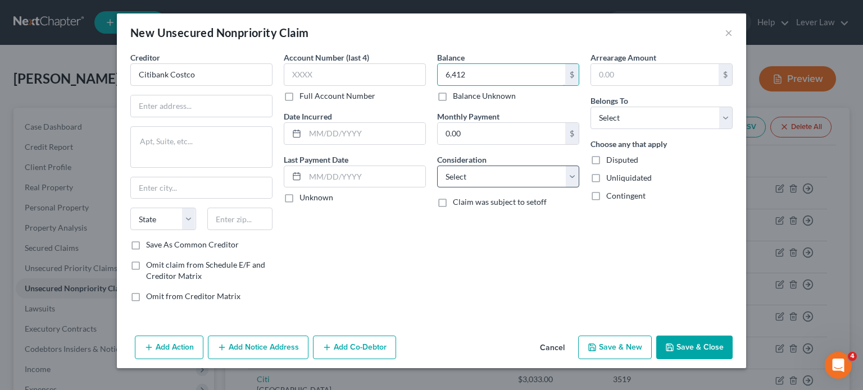
type input "6,412"
drag, startPoint x: 505, startPoint y: 176, endPoint x: 501, endPoint y: 167, distance: 10.3
click at [505, 176] on select "Select Cable / Satellite Services Collection Agency Credit Card Debt Debt Couns…" at bounding box center [508, 177] width 142 height 22
select select "2"
click at [437, 166] on select "Select Cable / Satellite Services Collection Agency Credit Card Debt Debt Couns…" at bounding box center [508, 177] width 142 height 22
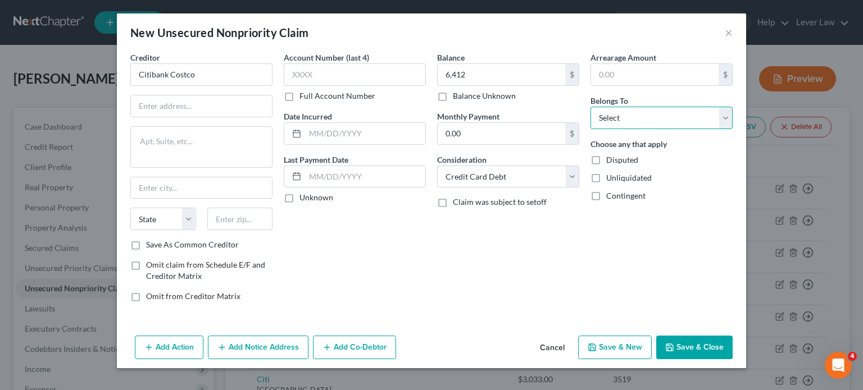
drag, startPoint x: 703, startPoint y: 121, endPoint x: 705, endPoint y: 127, distance: 7.3
click at [703, 121] on select "Select Debtor 1 Only Debtor 2 Only Debtor 1 And Debtor 2 Only At Least One Of T…" at bounding box center [661, 118] width 142 height 22
select select "3"
click at [590, 107] on select "Select Debtor 1 Only Debtor 2 Only Debtor 1 And Debtor 2 Only At Least One Of T…" at bounding box center [661, 118] width 142 height 22
click at [375, 346] on button "Add Co-Debtor" at bounding box center [354, 348] width 83 height 24
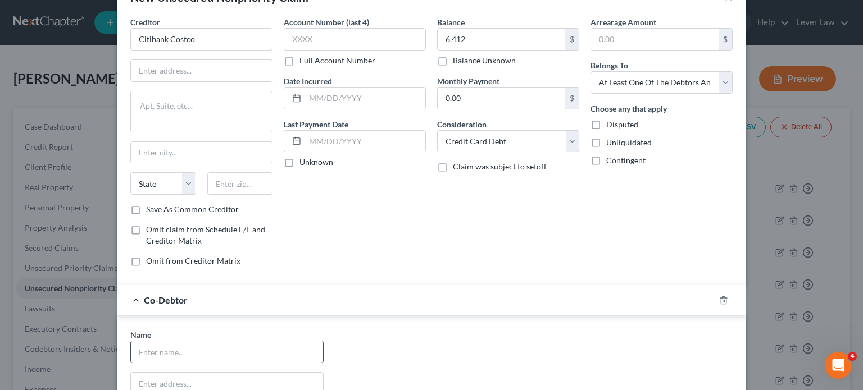
scroll to position [112, 0]
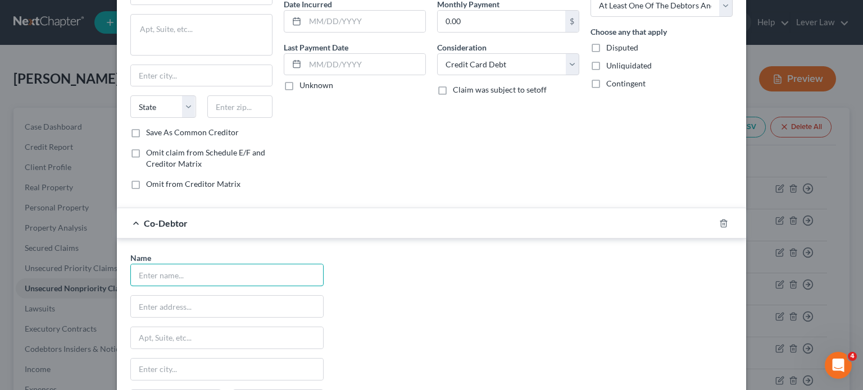
drag, startPoint x: 213, startPoint y: 276, endPoint x: 203, endPoint y: 288, distance: 15.5
click at [203, 288] on div "Name * State [US_STATE] AK AR AZ CA CO CT DE DC [GEOGRAPHIC_DATA] GA GU HI ID I…" at bounding box center [227, 356] width 204 height 209
type input "AASB Society"
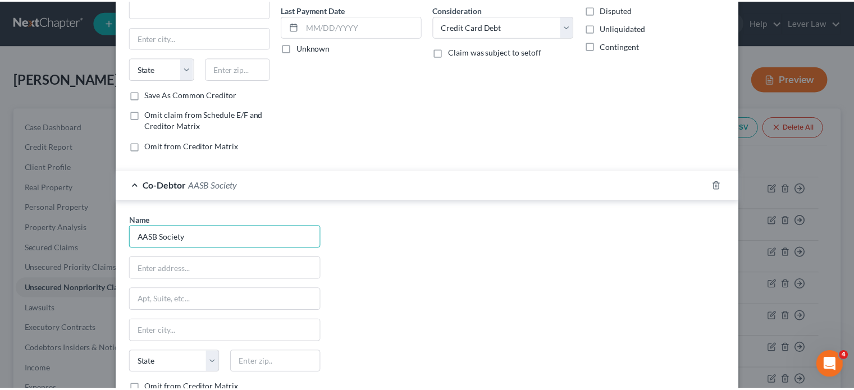
scroll to position [251, 0]
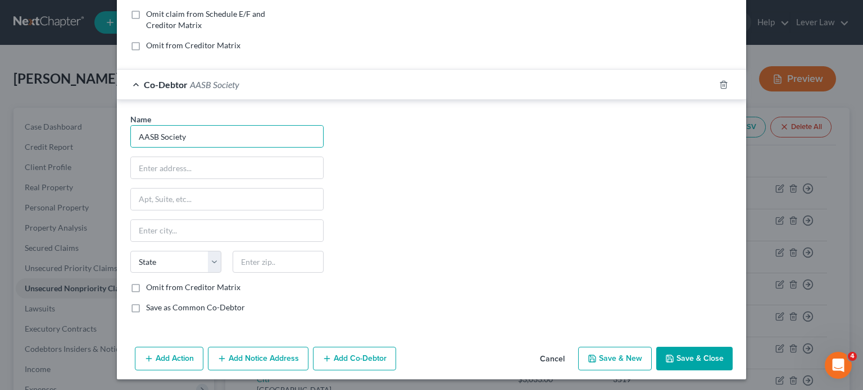
click at [685, 366] on button "Save & Close" at bounding box center [694, 359] width 76 height 24
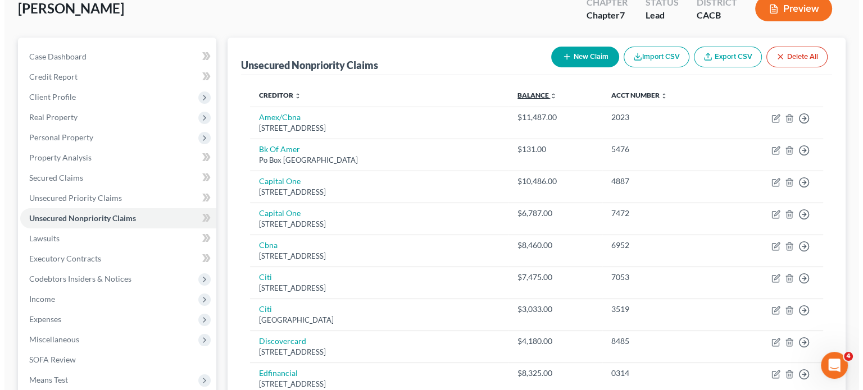
scroll to position [0, 0]
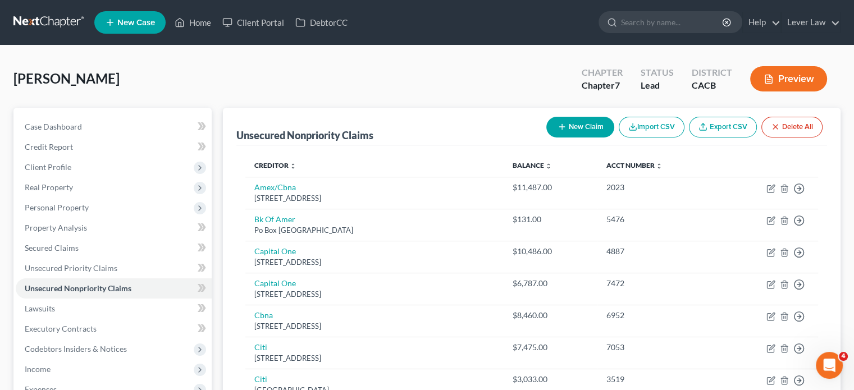
click at [568, 124] on button "New Claim" at bounding box center [580, 127] width 68 height 21
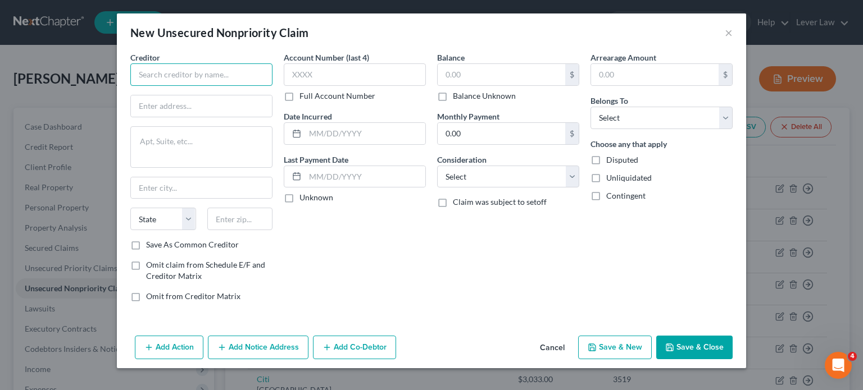
click at [236, 70] on input "text" at bounding box center [201, 74] width 142 height 22
type input "US Bank Korean Air"
click at [491, 67] on input "text" at bounding box center [500, 74] width 127 height 21
type input "4,009"
click at [217, 80] on input "US Bank Korean Air" at bounding box center [201, 74] width 142 height 22
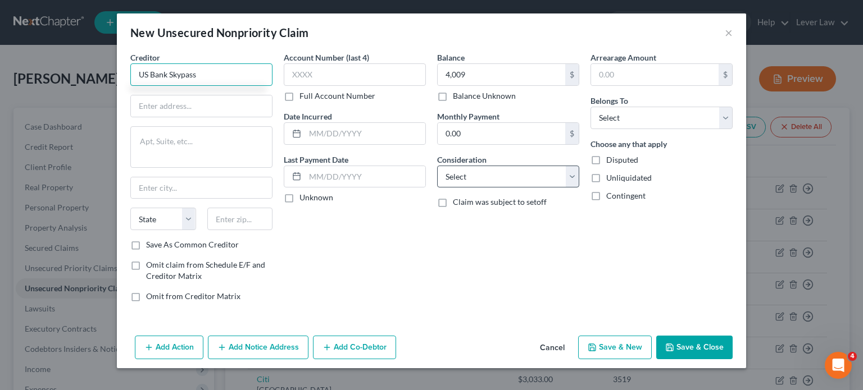
type input "US Bank Skypass"
drag, startPoint x: 539, startPoint y: 181, endPoint x: 532, endPoint y: 181, distance: 6.7
click at [539, 181] on select "Select Cable / Satellite Services Collection Agency Credit Card Debt Debt Couns…" at bounding box center [508, 177] width 142 height 22
select select "2"
click at [437, 166] on select "Select Cable / Satellite Services Collection Agency Credit Card Debt Debt Couns…" at bounding box center [508, 177] width 142 height 22
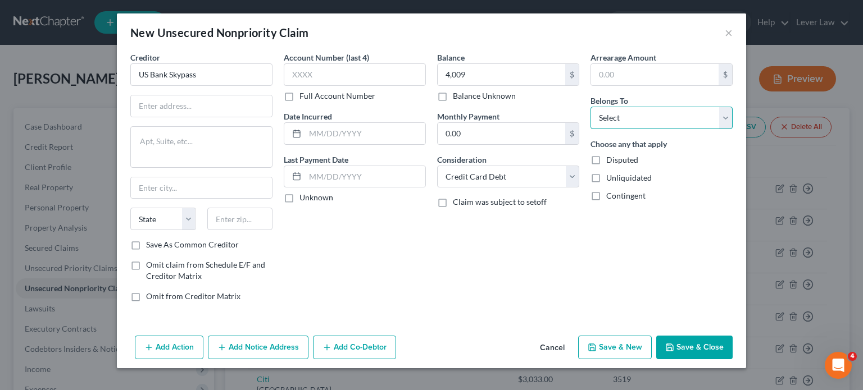
click at [620, 122] on select "Select Debtor 1 Only Debtor 2 Only Debtor 1 And Debtor 2 Only At Least One Of T…" at bounding box center [661, 118] width 142 height 22
select select "3"
click at [590, 107] on select "Select Debtor 1 Only Debtor 2 Only Debtor 1 And Debtor 2 Only At Least One Of T…" at bounding box center [661, 118] width 142 height 22
drag, startPoint x: 361, startPoint y: 343, endPoint x: 346, endPoint y: 352, distance: 16.4
click at [361, 344] on button "Add Co-Debtor" at bounding box center [354, 348] width 83 height 24
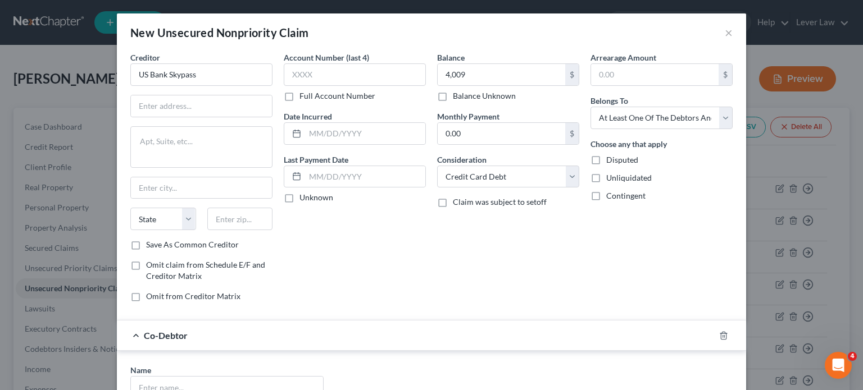
scroll to position [168, 0]
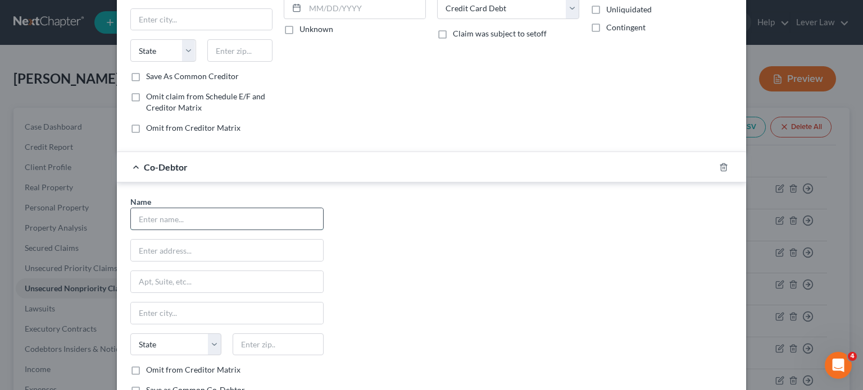
click at [191, 218] on input "text" at bounding box center [227, 218] width 192 height 21
type input "AASB Society"
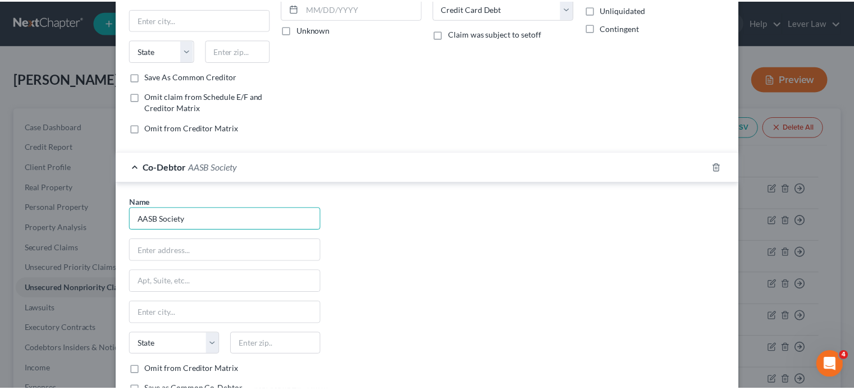
scroll to position [251, 0]
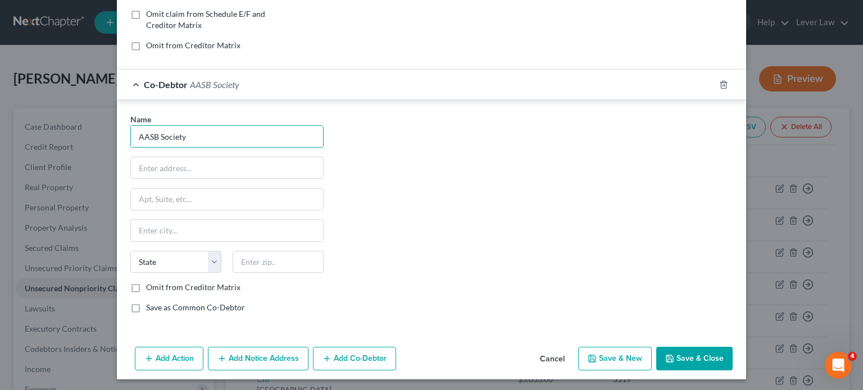
click at [664, 348] on button "Save & Close" at bounding box center [694, 359] width 76 height 24
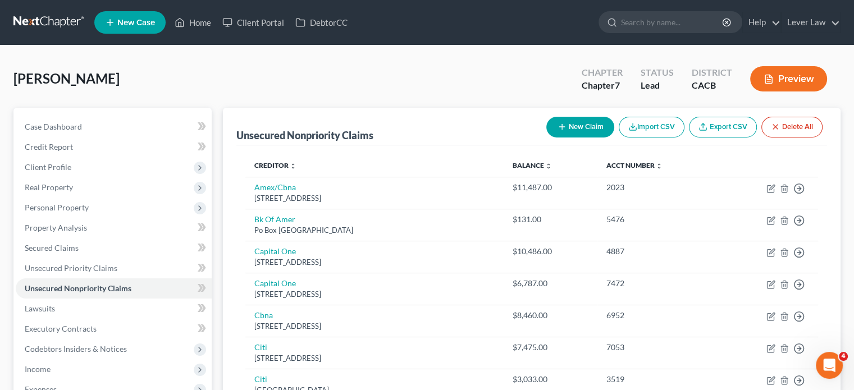
click at [586, 127] on button "New Claim" at bounding box center [580, 127] width 68 height 21
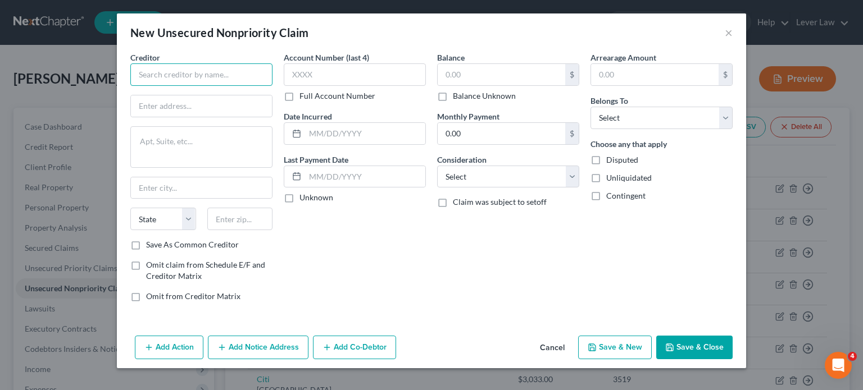
click at [227, 74] on input "text" at bounding box center [201, 74] width 142 height 22
click at [504, 80] on input "text" at bounding box center [500, 74] width 127 height 21
type input "Citibank Costco"
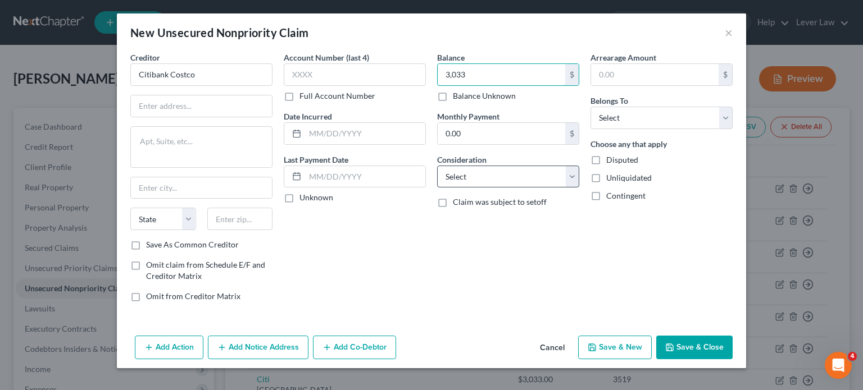
type input "3,033"
drag, startPoint x: 506, startPoint y: 179, endPoint x: 499, endPoint y: 176, distance: 7.3
click at [506, 179] on select "Select Cable / Satellite Services Collection Agency Credit Card Debt Debt Couns…" at bounding box center [508, 177] width 142 height 22
select select "2"
click at [437, 166] on select "Select Cable / Satellite Services Collection Agency Credit Card Debt Debt Couns…" at bounding box center [508, 177] width 142 height 22
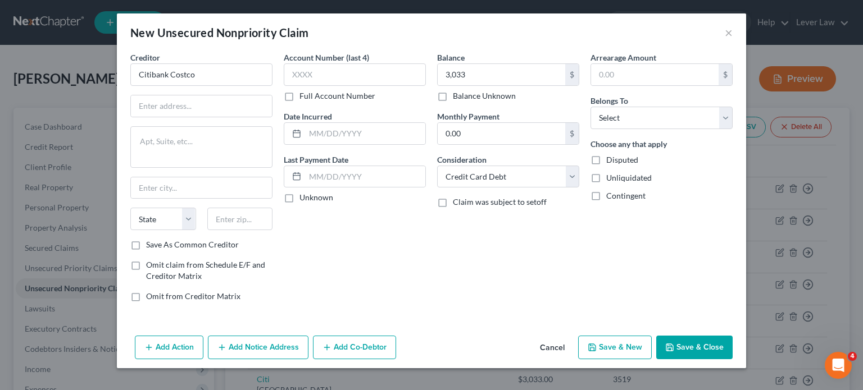
click at [631, 106] on div "Belongs To * Select Debtor 1 Only Debtor 2 Only Debtor 1 And Debtor 2 Only At L…" at bounding box center [661, 112] width 142 height 34
click at [641, 127] on select "Select Debtor 1 Only Debtor 2 Only Debtor 1 And Debtor 2 Only At Least One Of T…" at bounding box center [661, 118] width 142 height 22
click at [590, 107] on select "Select Debtor 1 Only Debtor 2 Only Debtor 1 And Debtor 2 Only At Least One Of T…" at bounding box center [661, 118] width 142 height 22
click at [391, 355] on button "Add Co-Debtor" at bounding box center [354, 348] width 83 height 24
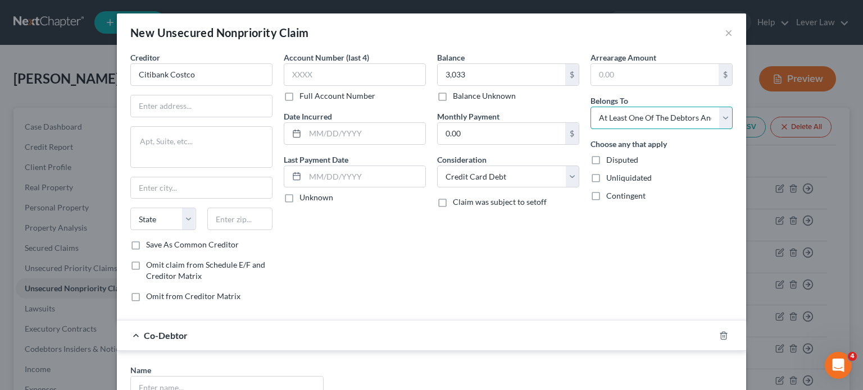
click at [655, 120] on select "Select Debtor 1 Only Debtor 2 Only Debtor 1 And Debtor 2 Only At Least One Of T…" at bounding box center [661, 118] width 142 height 22
select select "0"
click at [590, 107] on select "Select Debtor 1 Only Debtor 2 Only Debtor 1 And Debtor 2 Only At Least One Of T…" at bounding box center [661, 118] width 142 height 22
click at [720, 335] on icon "button" at bounding box center [722, 335] width 5 height 7
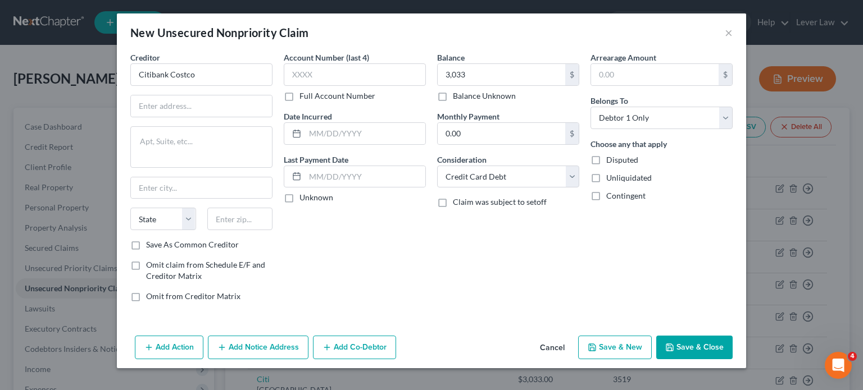
click at [723, 349] on button "Save & Close" at bounding box center [694, 348] width 76 height 24
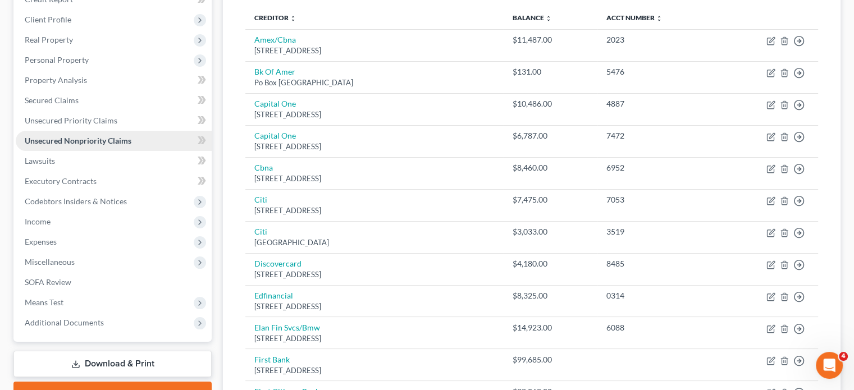
scroll to position [112, 0]
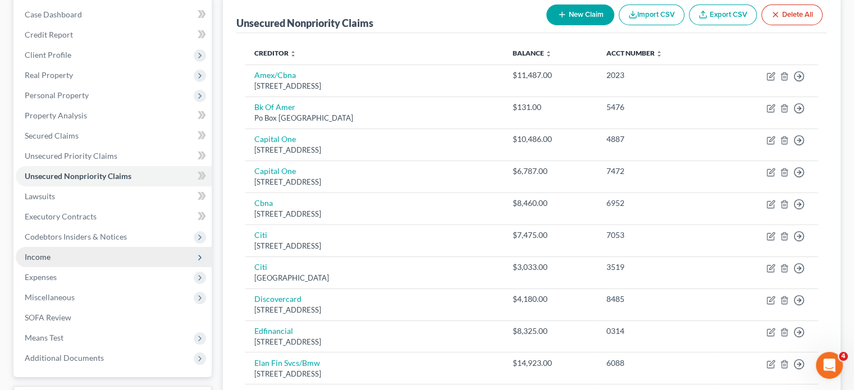
click at [45, 251] on span "Income" at bounding box center [114, 257] width 196 height 20
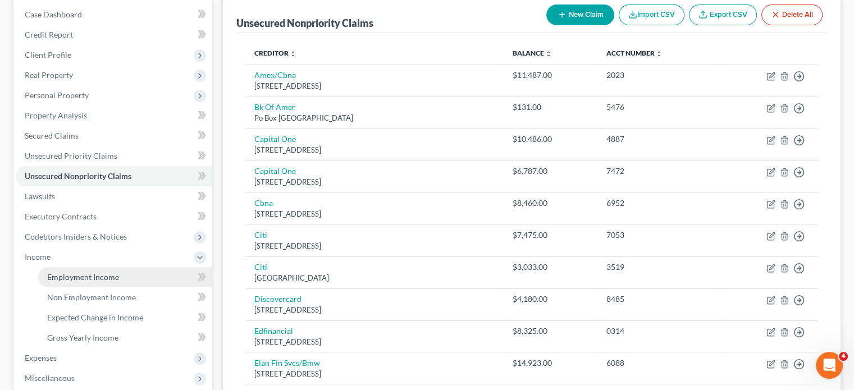
click at [93, 273] on span "Employment Income" at bounding box center [83, 277] width 72 height 10
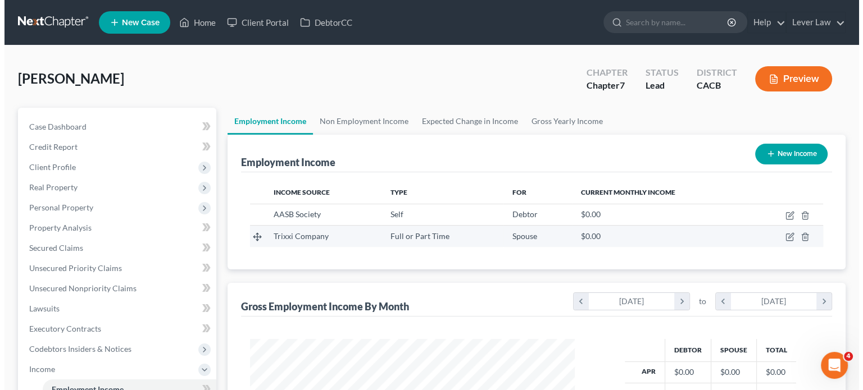
scroll to position [200, 346]
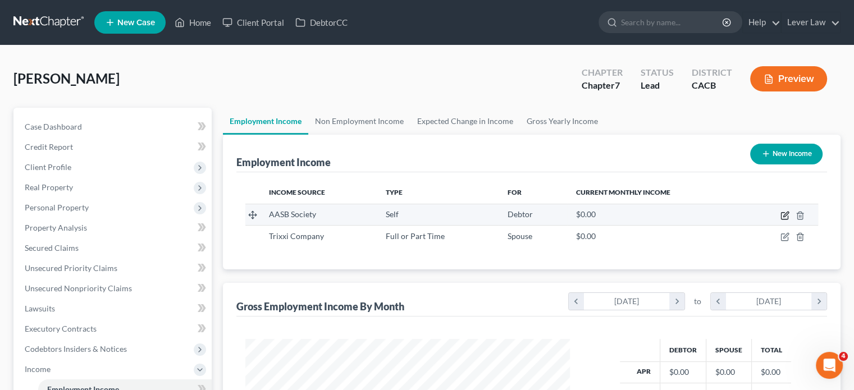
click at [785, 216] on icon "button" at bounding box center [785, 214] width 5 height 5
select select "1"
select select "4"
select select "0"
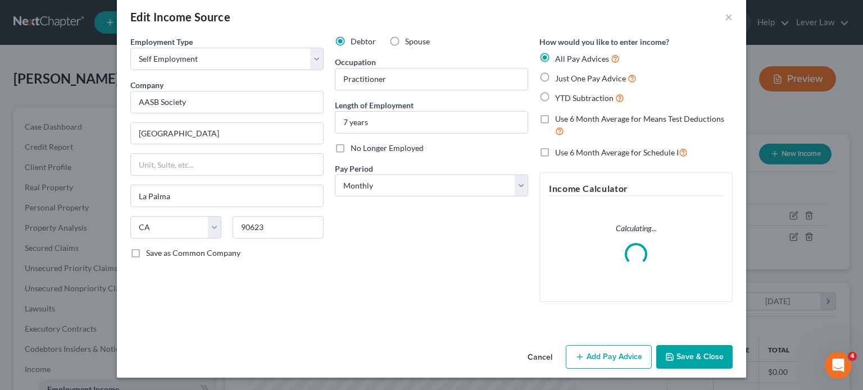
scroll to position [16, 0]
click at [578, 359] on icon "button" at bounding box center [579, 357] width 9 height 9
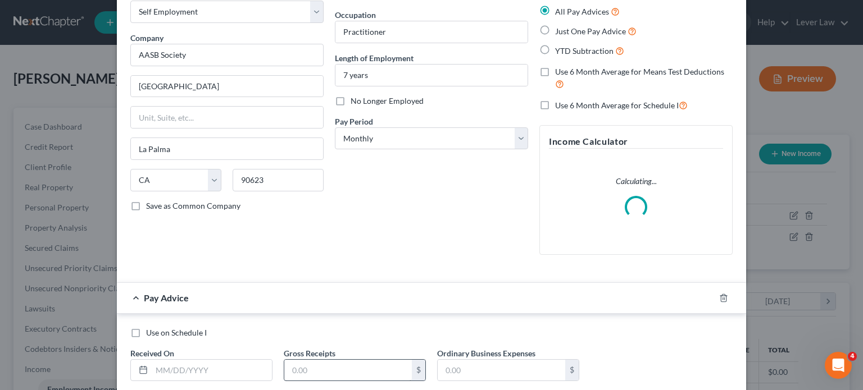
scroll to position [133, 0]
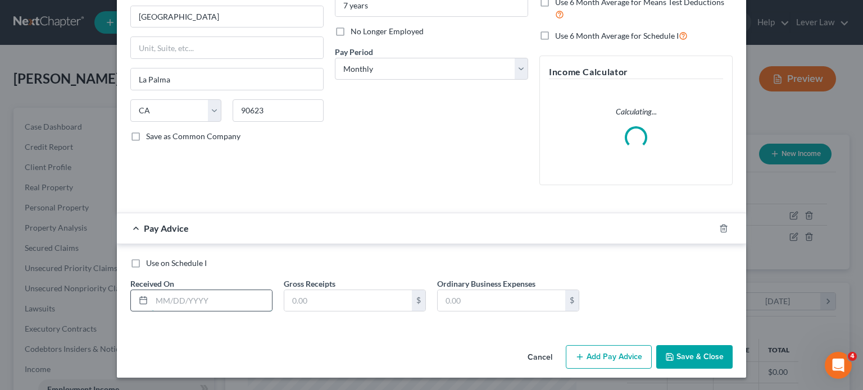
click at [182, 296] on input "text" at bounding box center [212, 300] width 120 height 21
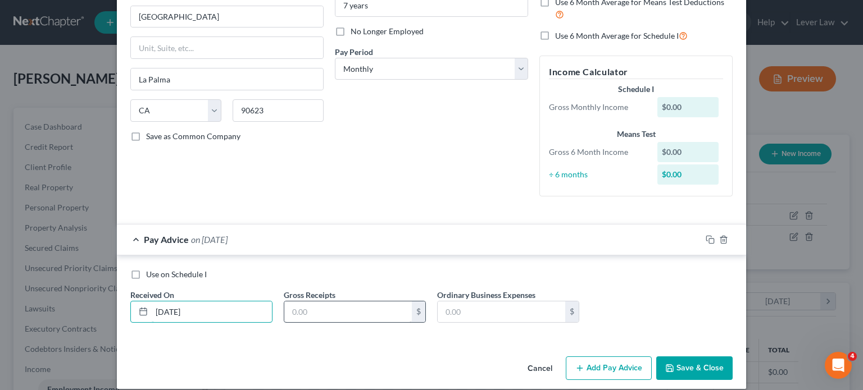
type input "[DATE]"
click at [306, 318] on input "text" at bounding box center [347, 312] width 127 height 21
type input "5,592.55"
click at [470, 327] on div "Use on Schedule I Received On * [DATE] Gross Receipts 5,592.55 $ Ordinary Busin…" at bounding box center [431, 300] width 613 height 63
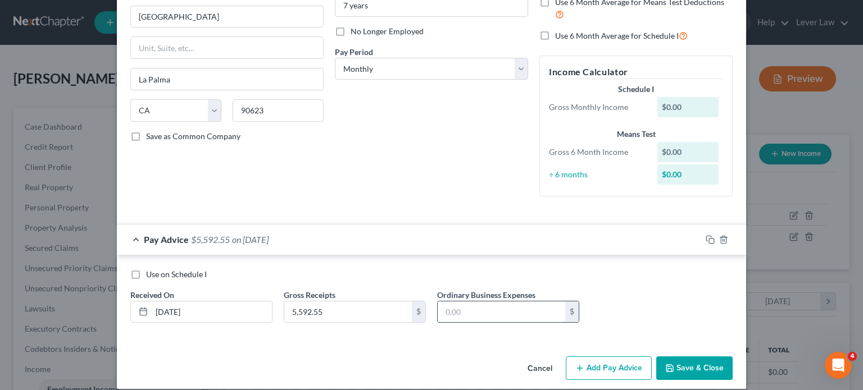
click at [479, 314] on input "text" at bounding box center [500, 312] width 127 height 21
type input "2,181.47"
click at [577, 364] on icon "button" at bounding box center [579, 368] width 9 height 9
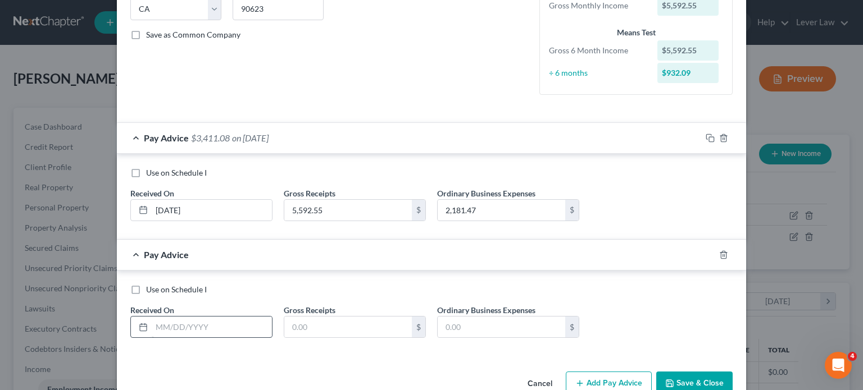
scroll to position [245, 0]
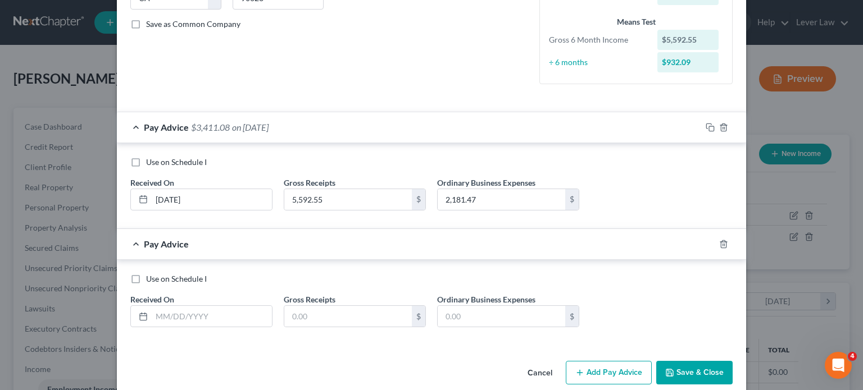
click at [249, 302] on div "Received On *" at bounding box center [201, 311] width 153 height 34
drag, startPoint x: 237, startPoint y: 314, endPoint x: 238, endPoint y: 305, distance: 9.0
click at [237, 309] on input "text" at bounding box center [212, 316] width 120 height 21
type input "[DATE]"
drag, startPoint x: 330, startPoint y: 311, endPoint x: 334, endPoint y: 307, distance: 6.0
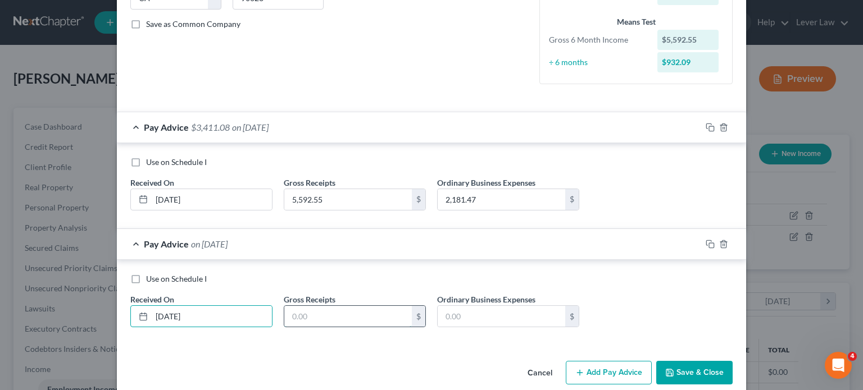
click at [330, 311] on input "text" at bounding box center [347, 316] width 127 height 21
type input "2,251.98"
click at [476, 315] on input "text" at bounding box center [500, 316] width 127 height 21
type input "1,609.80"
drag, startPoint x: 601, startPoint y: 375, endPoint x: 312, endPoint y: 291, distance: 301.4
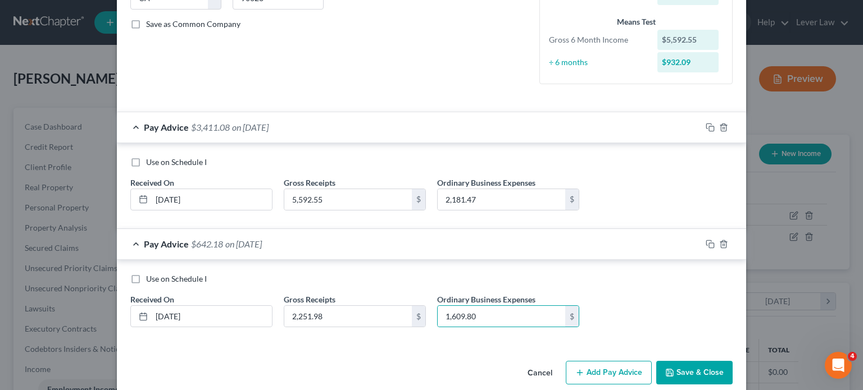
click at [601, 374] on button "Add Pay Advice" at bounding box center [608, 373] width 86 height 24
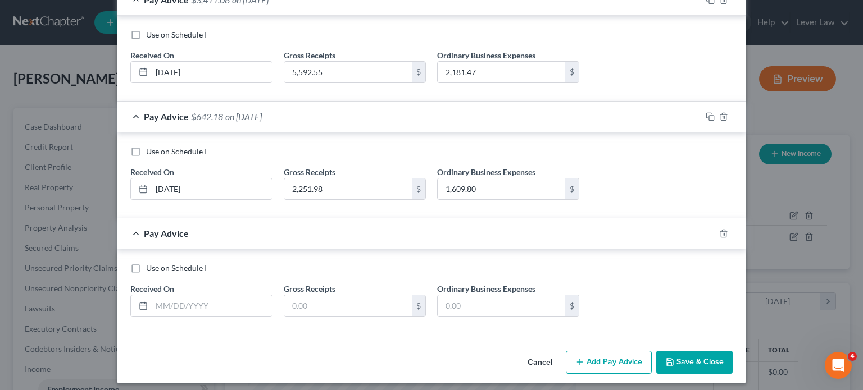
scroll to position [377, 0]
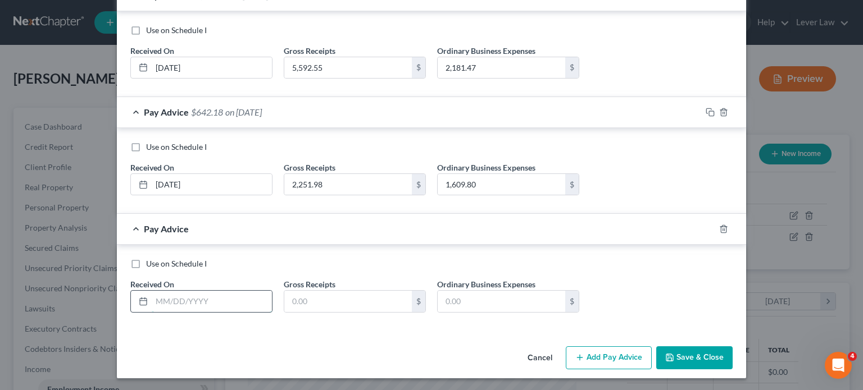
click at [217, 305] on input "text" at bounding box center [212, 301] width 120 height 21
type input "[DATE]"
click at [312, 304] on input "text" at bounding box center [347, 301] width 127 height 21
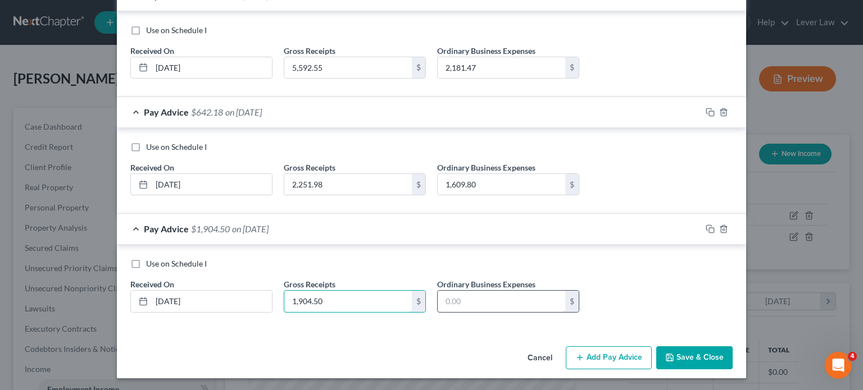
type input "1,904.50"
click at [483, 302] on input "text" at bounding box center [500, 301] width 127 height 21
type input "1,609.80"
click at [608, 359] on button "Add Pay Advice" at bounding box center [608, 358] width 86 height 24
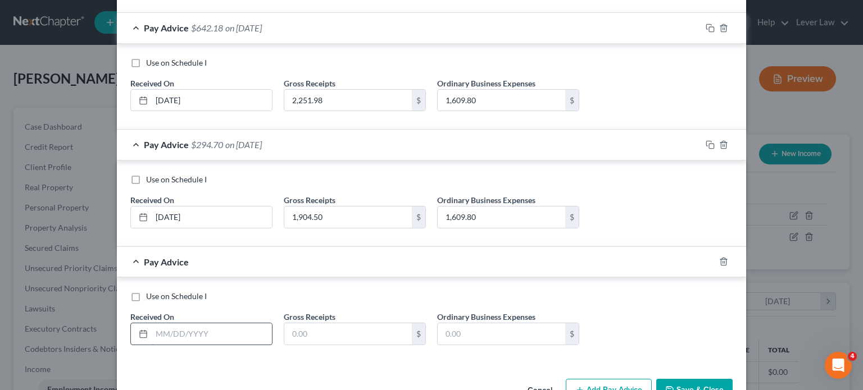
scroll to position [489, 0]
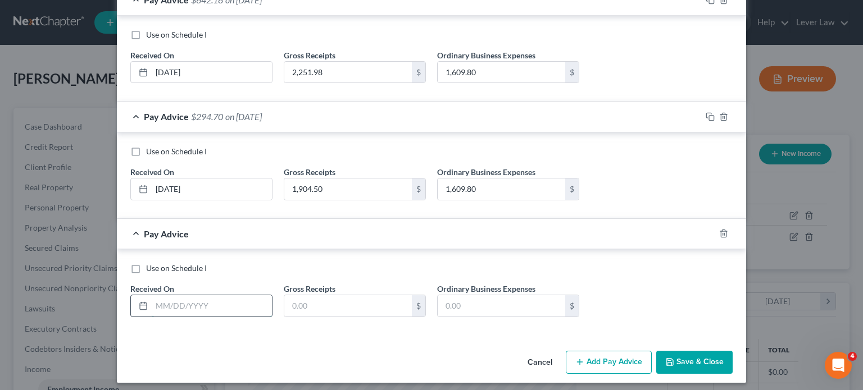
click at [180, 305] on input "text" at bounding box center [212, 305] width 120 height 21
type input "[DATE]"
click at [325, 302] on input "text" at bounding box center [347, 305] width 127 height 21
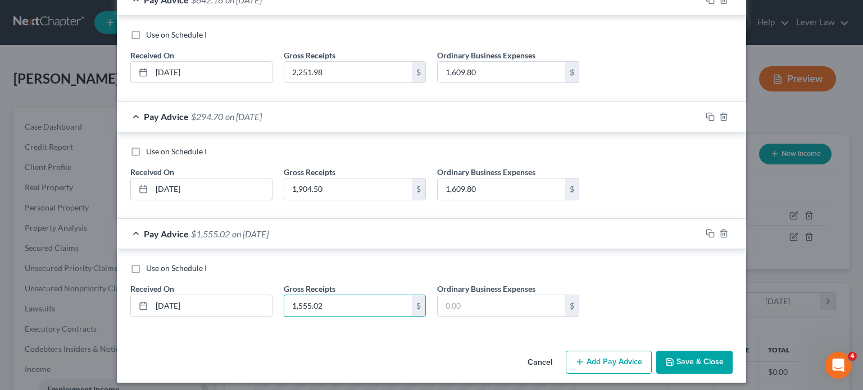
type input "1,555.02"
drag, startPoint x: 494, startPoint y: 318, endPoint x: 499, endPoint y: 311, distance: 9.3
click at [494, 316] on div "Use on Schedule I Received On * [DATE] Gross Receipts 1,555.02 $ Ordinary Busin…" at bounding box center [431, 294] width 613 height 63
click at [499, 311] on input "text" at bounding box center [500, 305] width 127 height 21
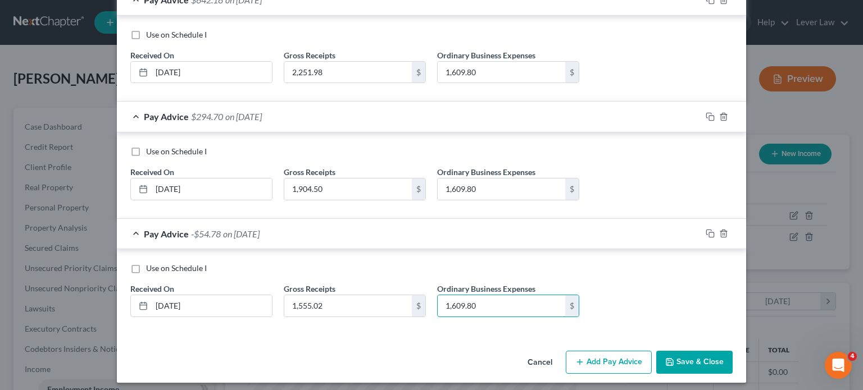
type input "1,609.80"
click at [618, 374] on div "Cancel Add Pay Advice Save & Close" at bounding box center [431, 364] width 629 height 37
click at [604, 364] on button "Add Pay Advice" at bounding box center [608, 363] width 86 height 24
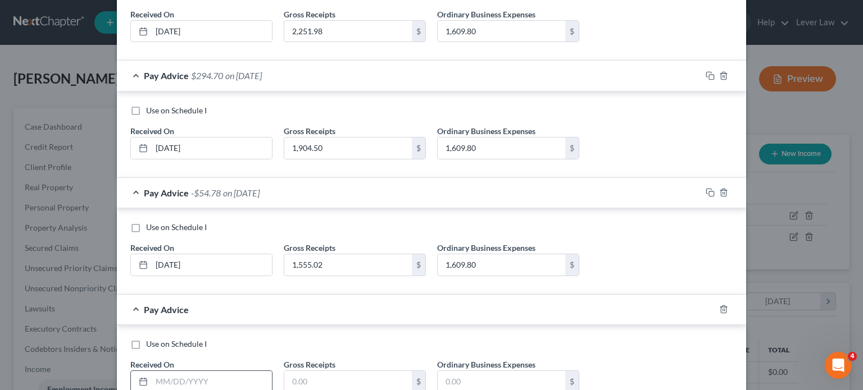
scroll to position [609, 0]
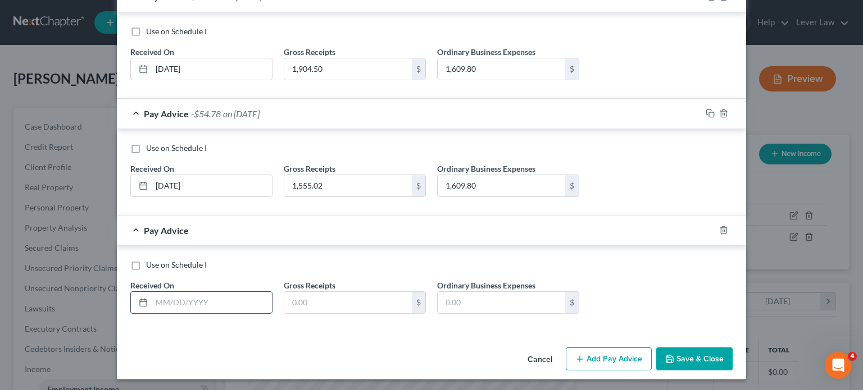
click at [217, 286] on div "Received On *" at bounding box center [201, 297] width 153 height 34
click at [213, 292] on input "text" at bounding box center [212, 302] width 120 height 21
type input "[DATE]"
drag, startPoint x: 277, startPoint y: 307, endPoint x: 321, endPoint y: 305, distance: 44.4
click at [284, 307] on div "Gross Receipts $" at bounding box center [354, 297] width 153 height 34
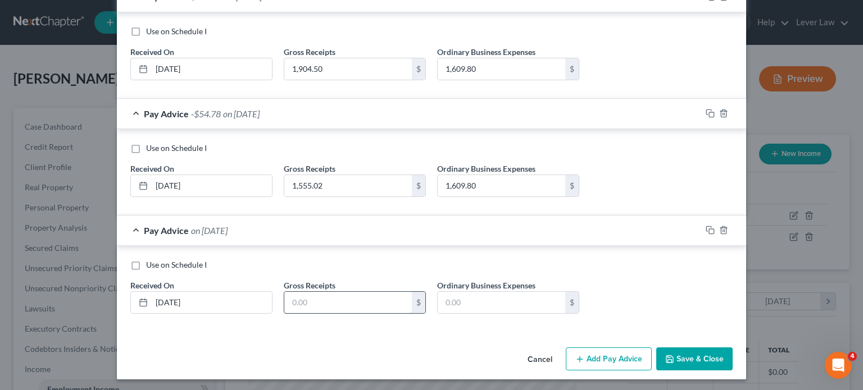
click at [321, 305] on input "text" at bounding box center [347, 302] width 127 height 21
type input "1,880.97"
click at [526, 315] on div "Use on Schedule I Received On * [DATE] Gross Receipts 1,880.97 $ Ordinary Busin…" at bounding box center [431, 290] width 613 height 63
drag, startPoint x: 530, startPoint y: 304, endPoint x: 521, endPoint y: 308, distance: 9.3
click at [530, 304] on input "text" at bounding box center [500, 302] width 127 height 21
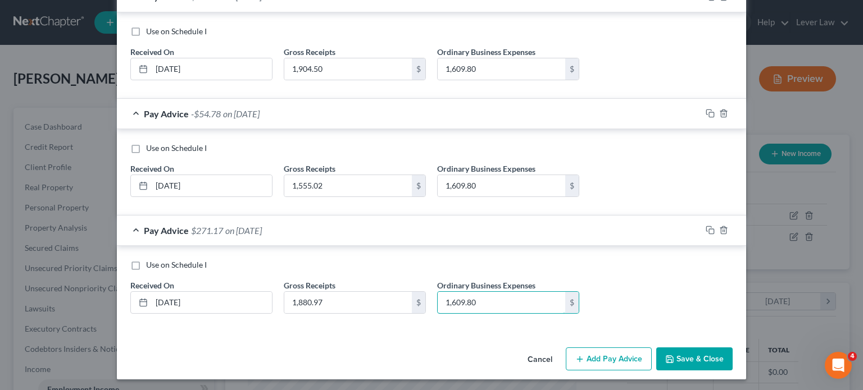
type input "1,609.80"
drag, startPoint x: 674, startPoint y: 353, endPoint x: 590, endPoint y: 353, distance: 83.7
click at [590, 353] on div "Cancel Add Pay Advice Save & Close" at bounding box center [431, 361] width 629 height 37
click at [590, 354] on button "Add Pay Advice" at bounding box center [608, 360] width 86 height 24
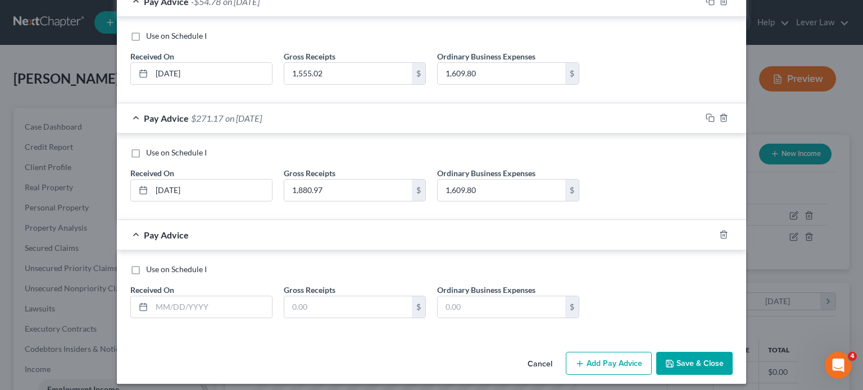
scroll to position [726, 0]
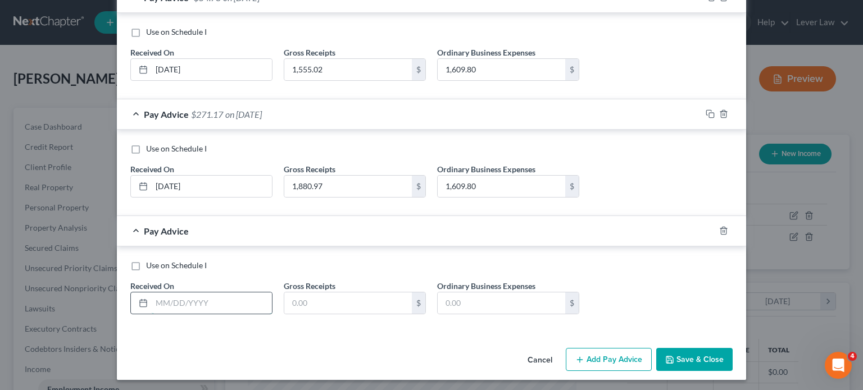
click at [264, 300] on input "text" at bounding box center [212, 303] width 120 height 21
type input "[DATE]"
click at [323, 294] on input "text" at bounding box center [347, 303] width 127 height 21
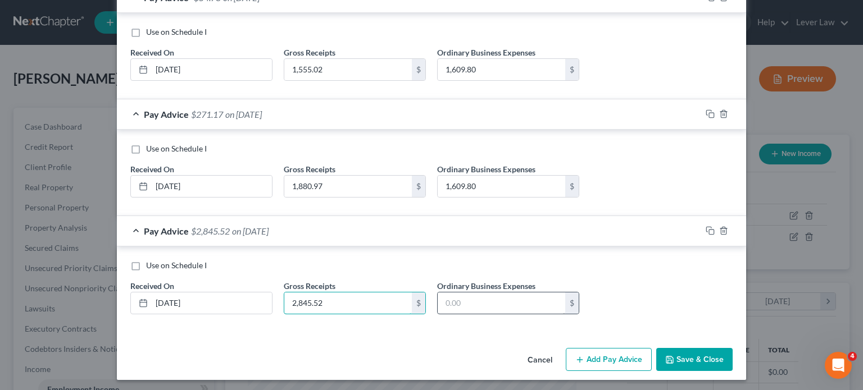
type input "2,845.52"
click at [448, 305] on input "text" at bounding box center [500, 303] width 127 height 21
type input "1,609.80"
click at [595, 362] on button "Add Pay Advice" at bounding box center [608, 360] width 86 height 24
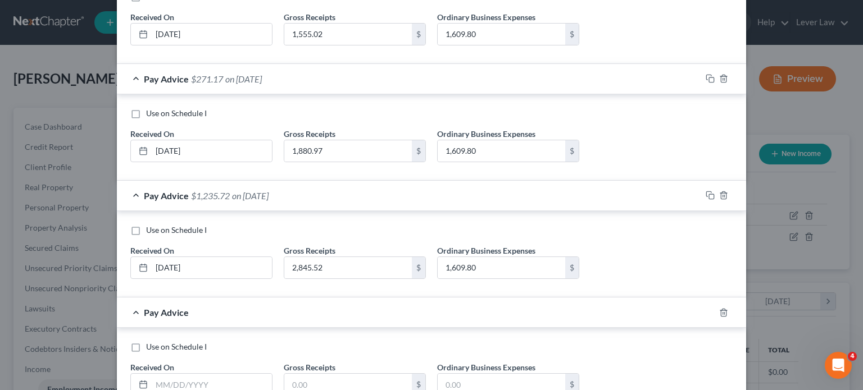
scroll to position [838, 0]
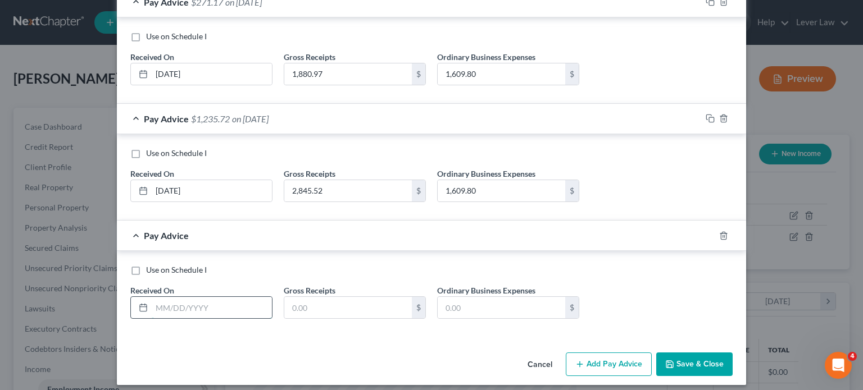
click at [236, 302] on input "text" at bounding box center [212, 307] width 120 height 21
type input "[DATE]"
drag, startPoint x: 229, startPoint y: 302, endPoint x: 182, endPoint y: 309, distance: 47.7
click at [161, 307] on input "[DATE]" at bounding box center [212, 307] width 120 height 21
click at [724, 235] on line "button" at bounding box center [724, 236] width 0 height 2
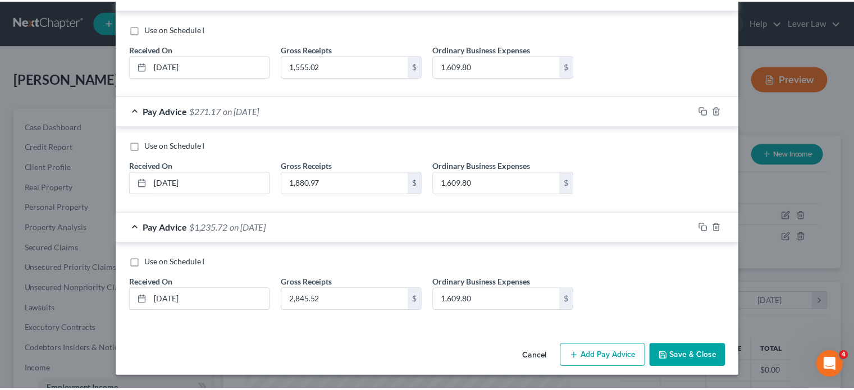
scroll to position [726, 0]
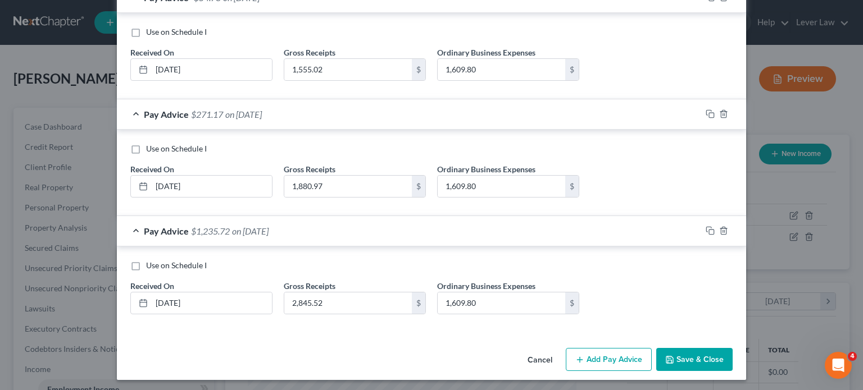
click at [678, 359] on button "Save & Close" at bounding box center [694, 360] width 76 height 24
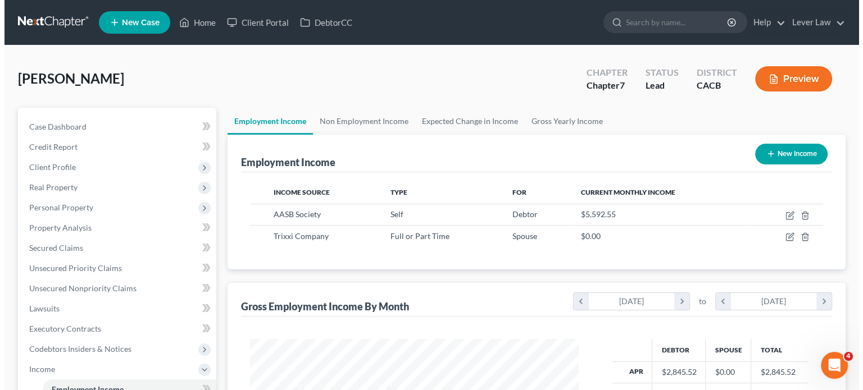
scroll to position [561352, 561205]
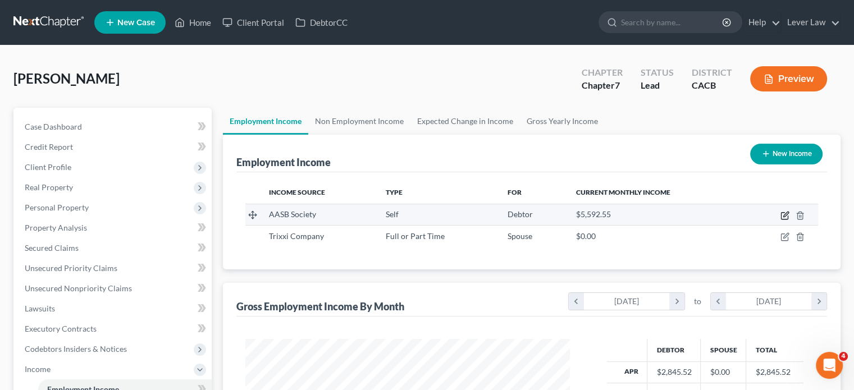
click at [788, 216] on icon "button" at bounding box center [784, 216] width 7 height 7
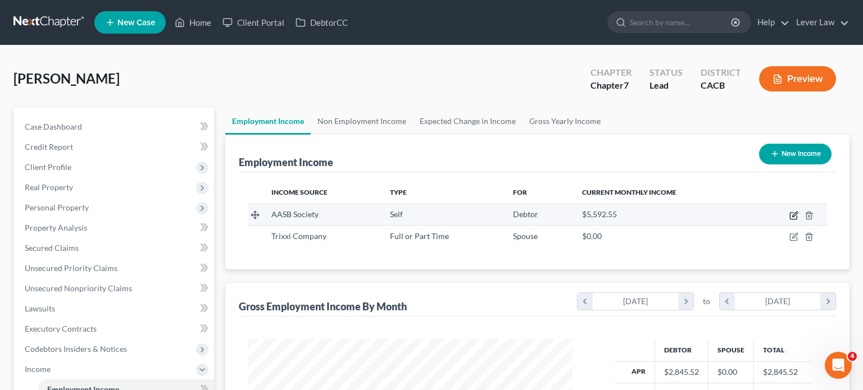
select select "1"
select select "4"
select select "0"
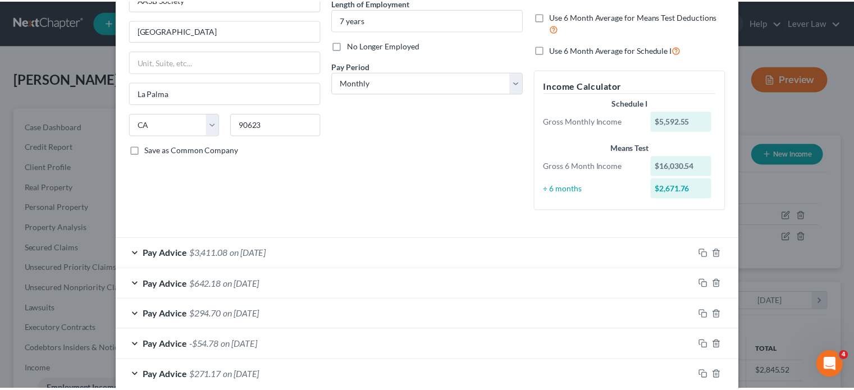
scroll to position [210, 0]
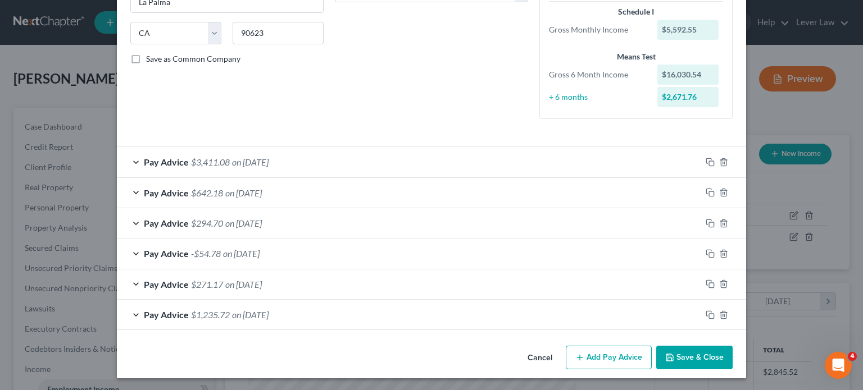
click at [665, 354] on icon "button" at bounding box center [669, 357] width 9 height 9
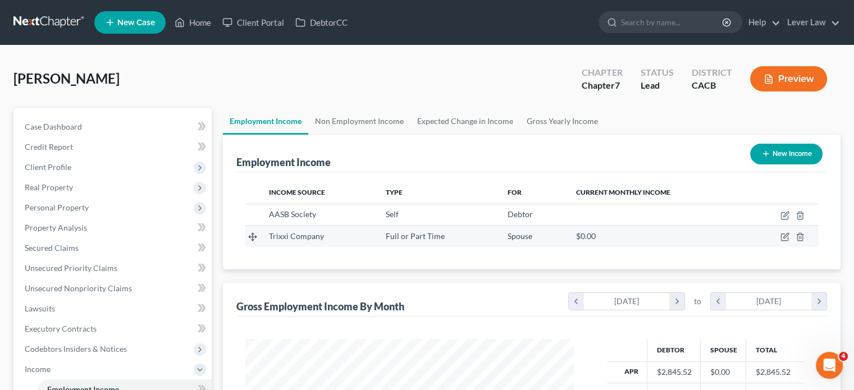
scroll to position [561352, 561205]
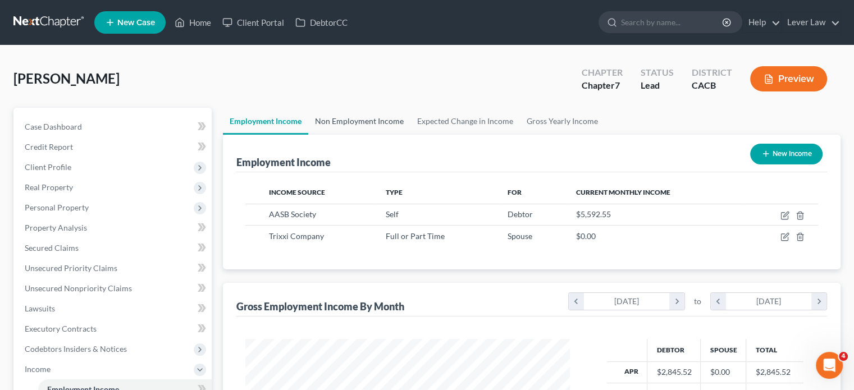
click at [372, 117] on link "Non Employment Income" at bounding box center [359, 121] width 102 height 27
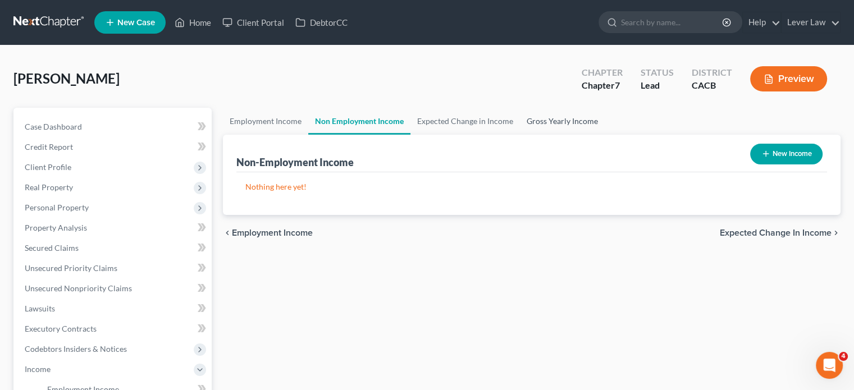
click at [591, 120] on link "Gross Yearly Income" at bounding box center [562, 121] width 85 height 27
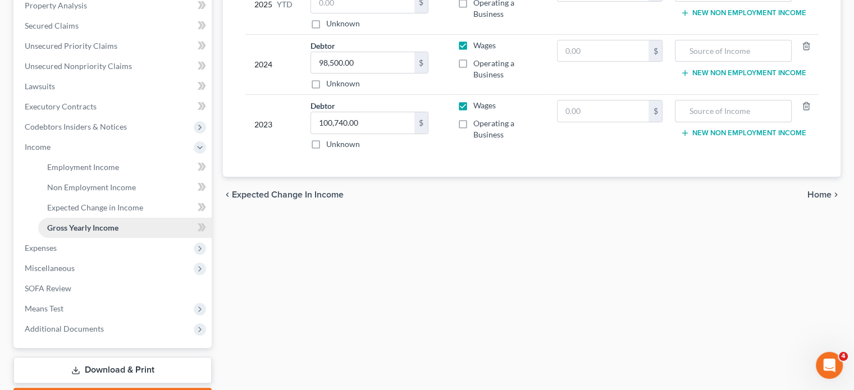
scroll to position [225, 0]
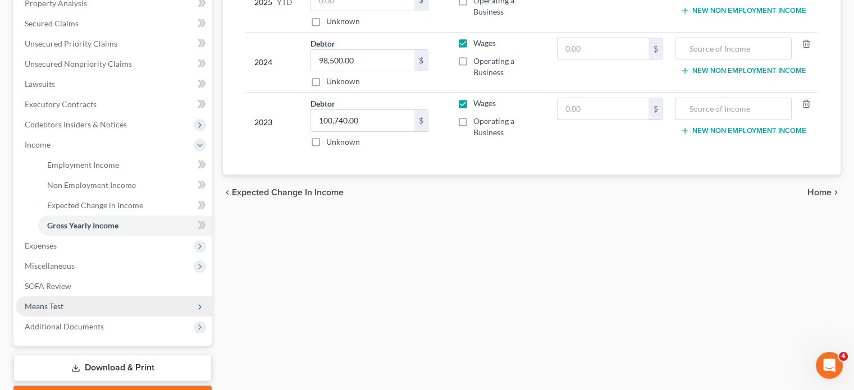
click at [71, 302] on span "Means Test" at bounding box center [114, 306] width 196 height 20
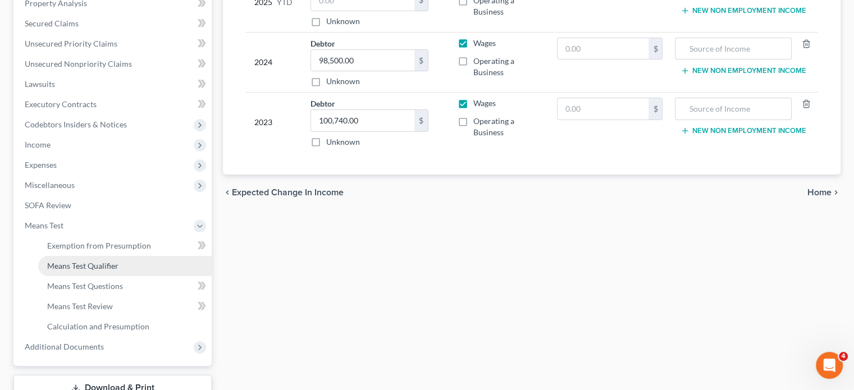
click at [80, 266] on span "Means Test Qualifier" at bounding box center [82, 266] width 71 height 10
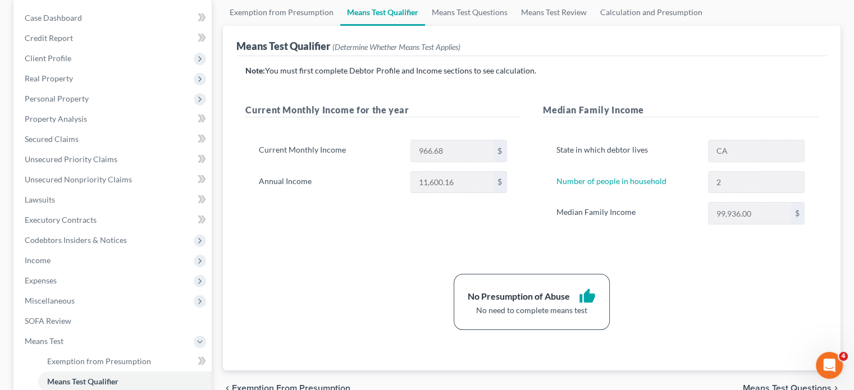
scroll to position [112, 0]
